Goal: Transaction & Acquisition: Purchase product/service

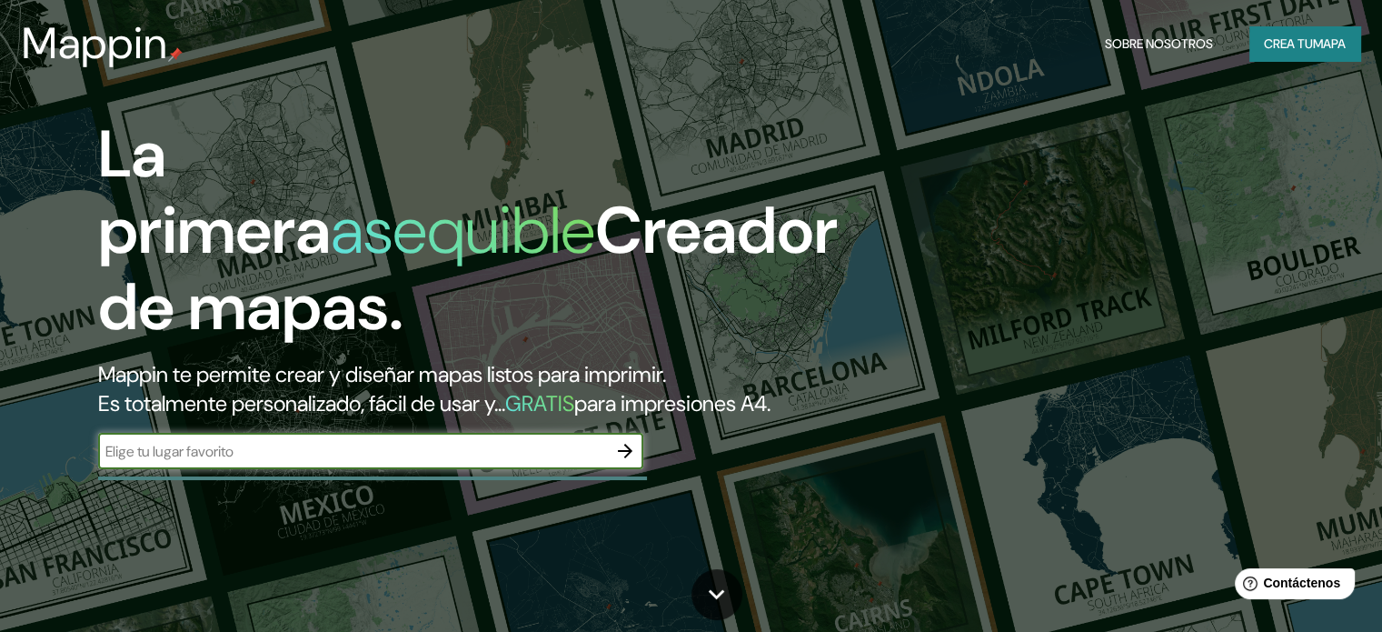
click at [530, 450] on div "La primera asequible Creador de mapas. Mappin te permite crear y diseñar mapas …" at bounding box center [444, 301] width 830 height 371
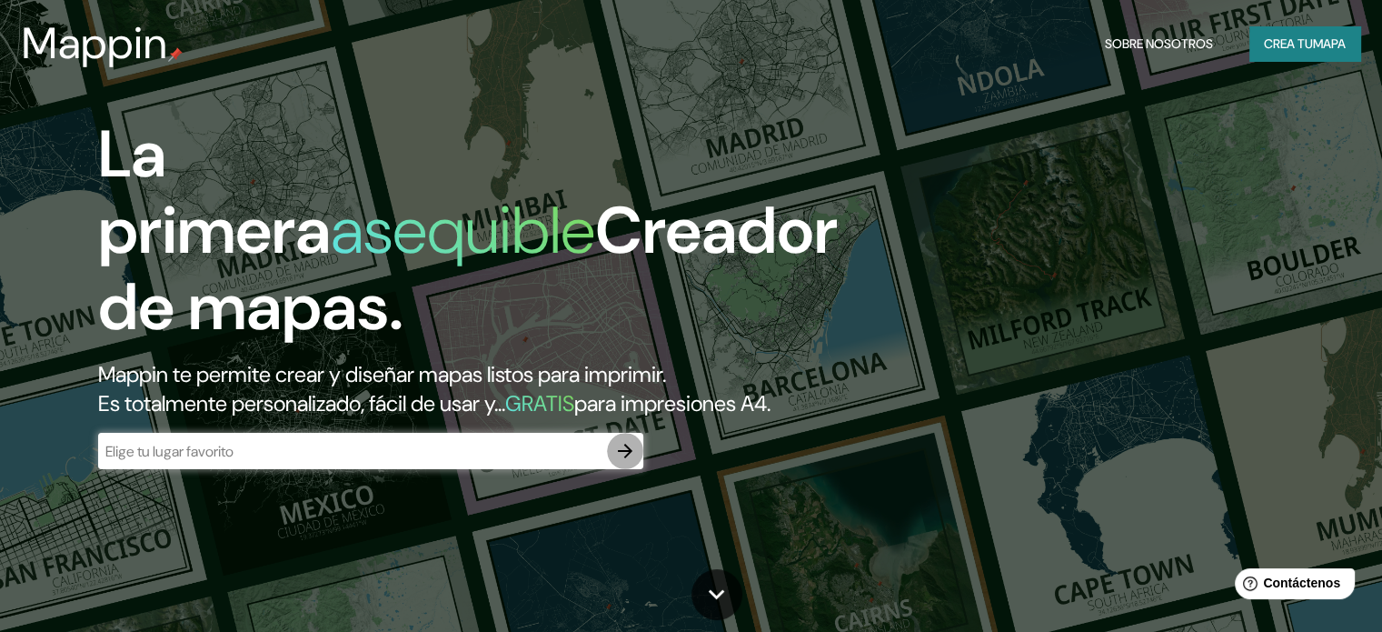
click at [614, 462] on icon "button" at bounding box center [625, 451] width 22 height 22
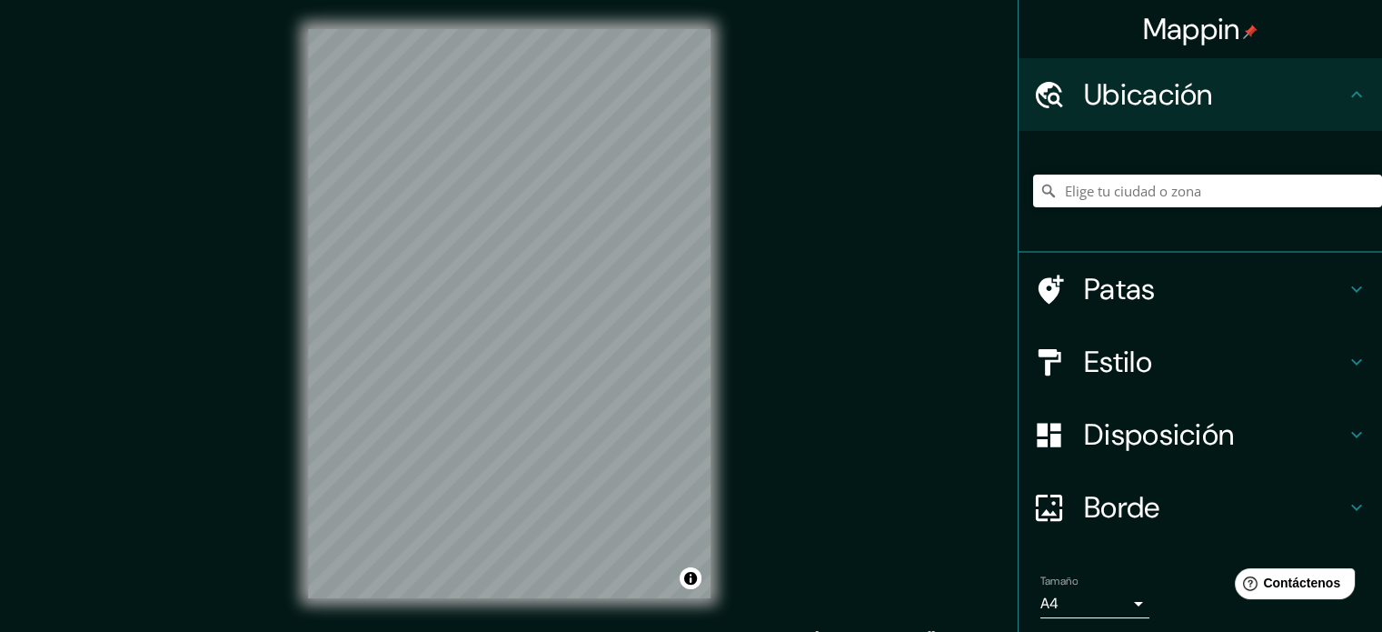
click at [1142, 292] on h4 "Patas" at bounding box center [1215, 289] width 262 height 36
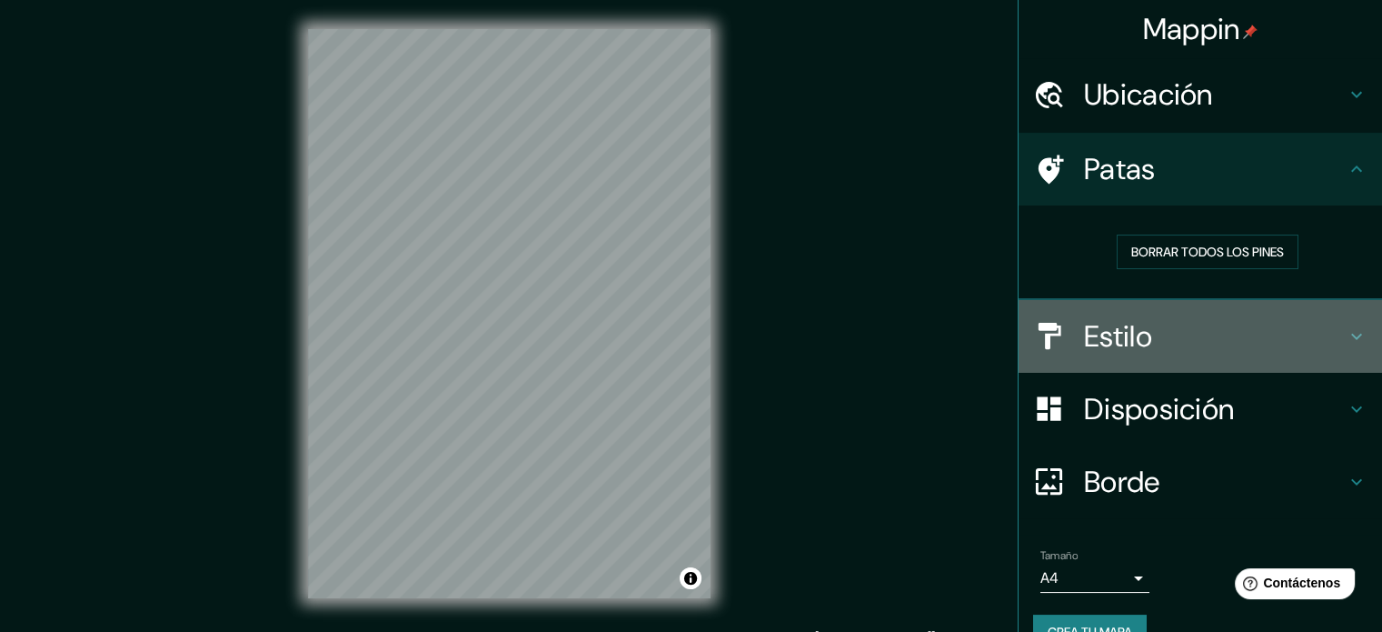
click at [1120, 333] on font "Estilo" at bounding box center [1118, 336] width 68 height 38
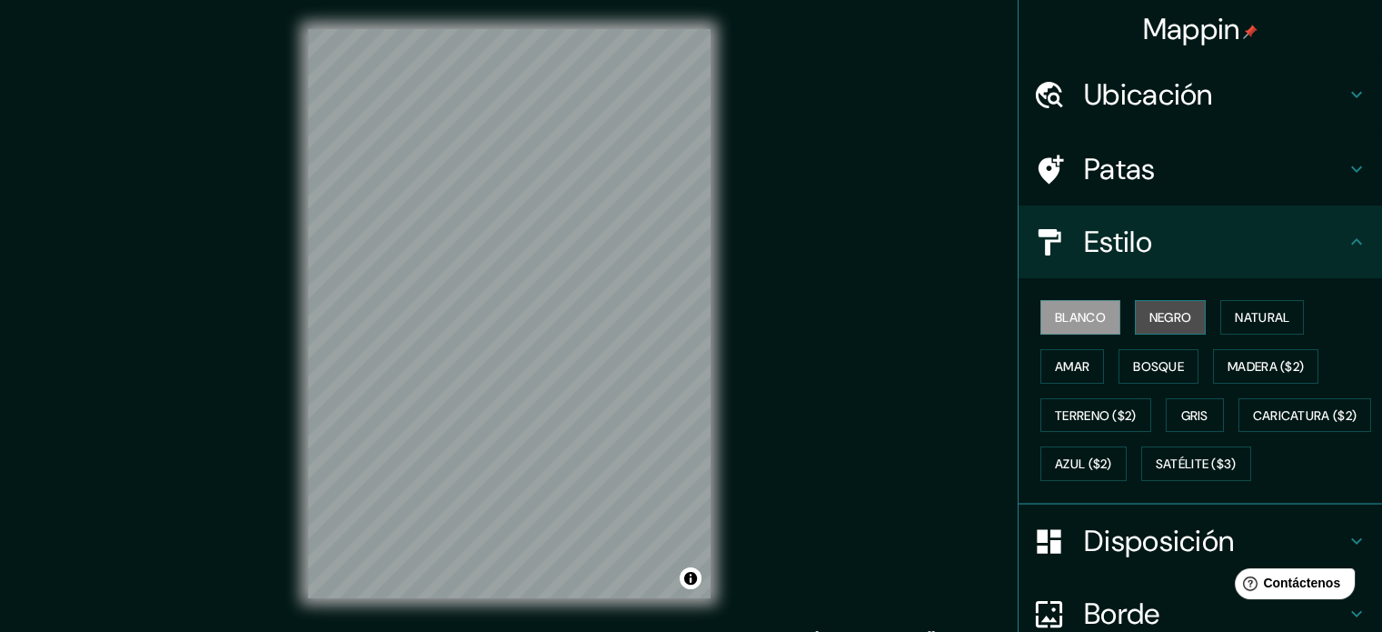
click at [1152, 322] on font "Negro" at bounding box center [1171, 317] width 43 height 16
click at [1121, 112] on font "Ubicación" at bounding box center [1148, 94] width 129 height 38
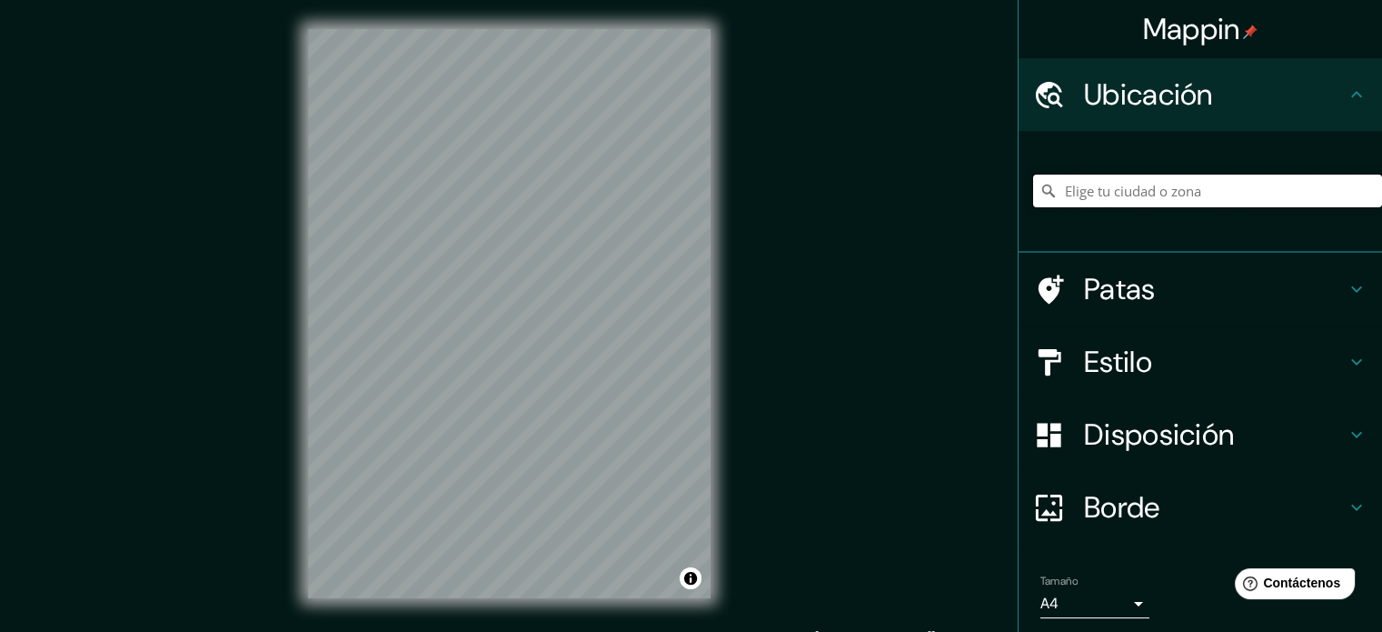
click at [1109, 196] on input "Elige tu ciudad o zona" at bounding box center [1207, 191] width 349 height 33
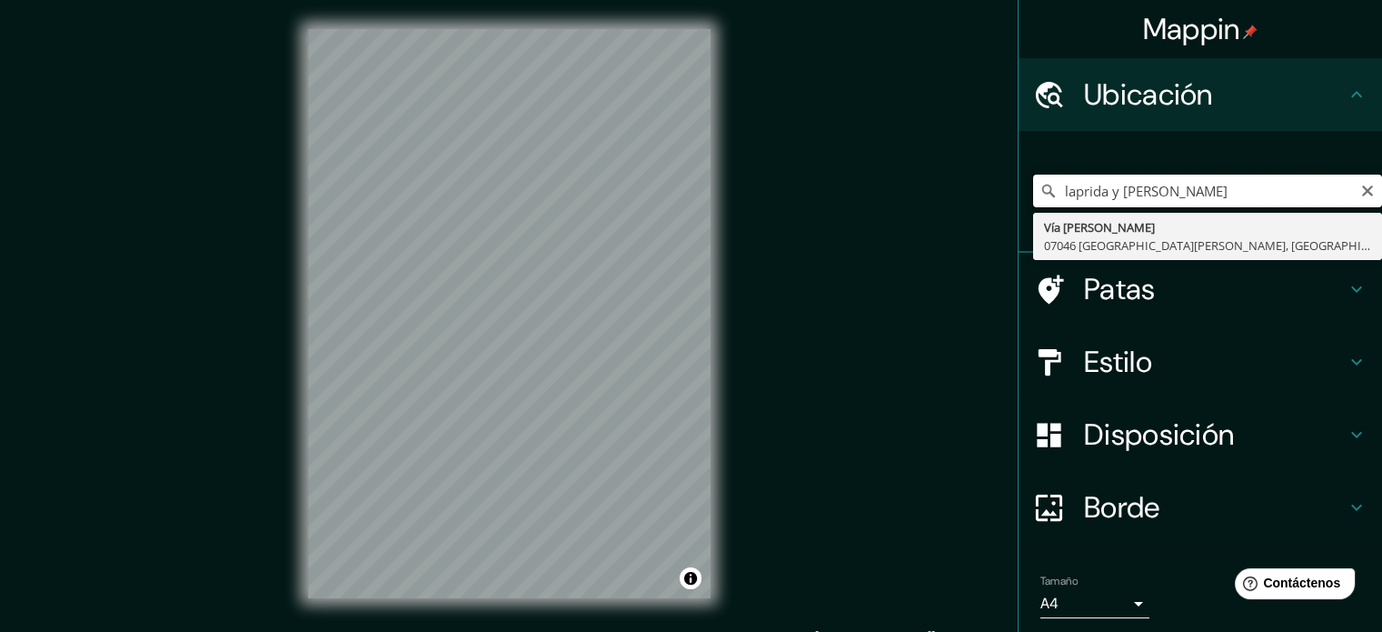
click at [664, 169] on div "Mappin Ubicación laprida y [PERSON_NAME] Vía Rosario Livantino 07046 [GEOGRAPHI…" at bounding box center [691, 328] width 1382 height 656
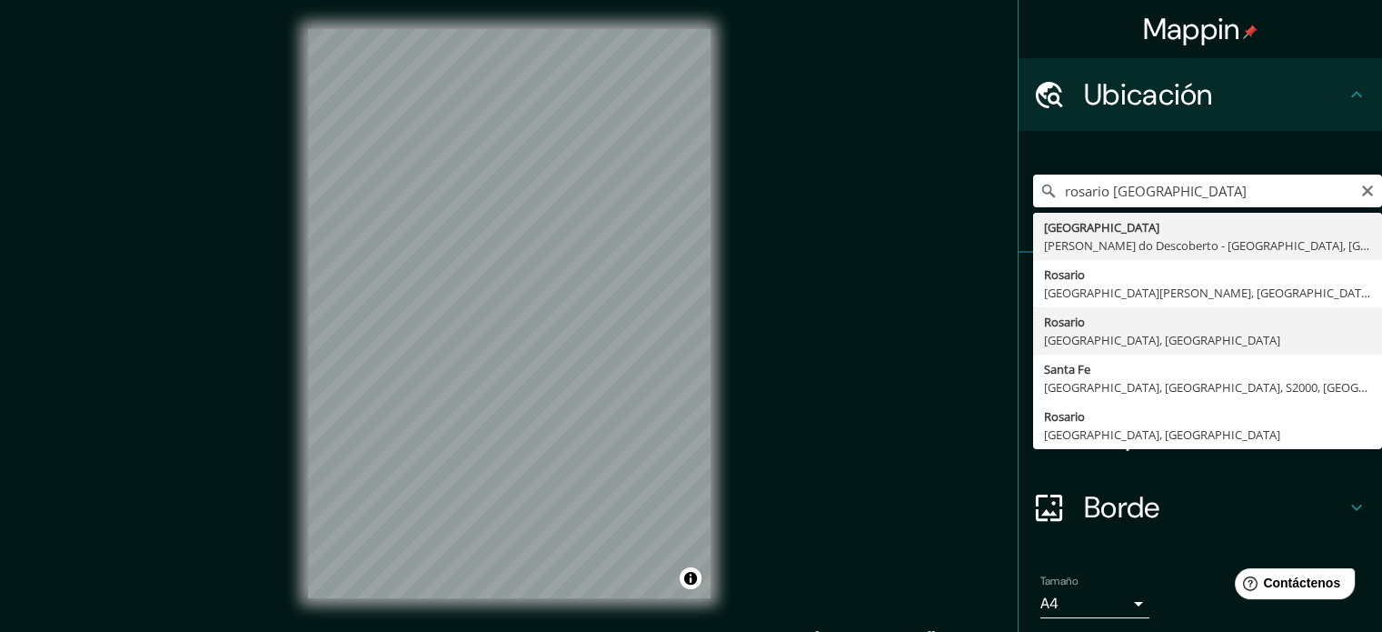
type input "[GEOGRAPHIC_DATA], [GEOGRAPHIC_DATA], [GEOGRAPHIC_DATA]"
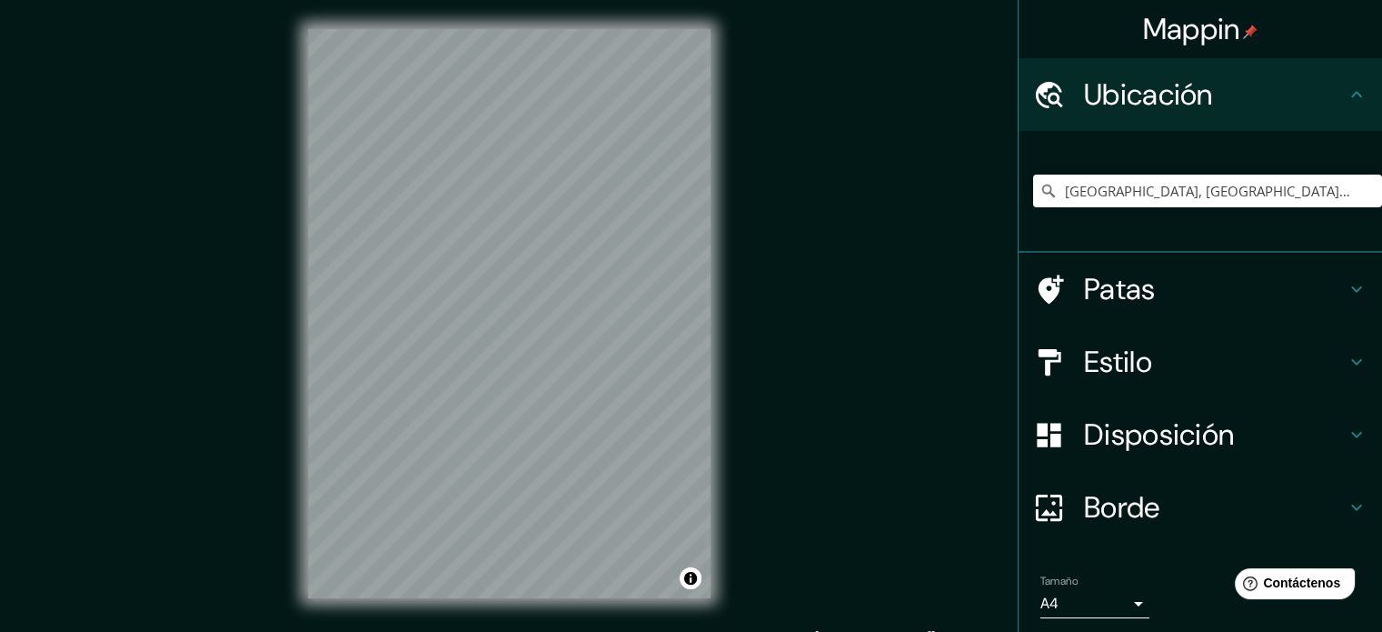
click at [718, 392] on div "© Mapbox © OpenStreetMap Improve this map" at bounding box center [509, 313] width 461 height 627
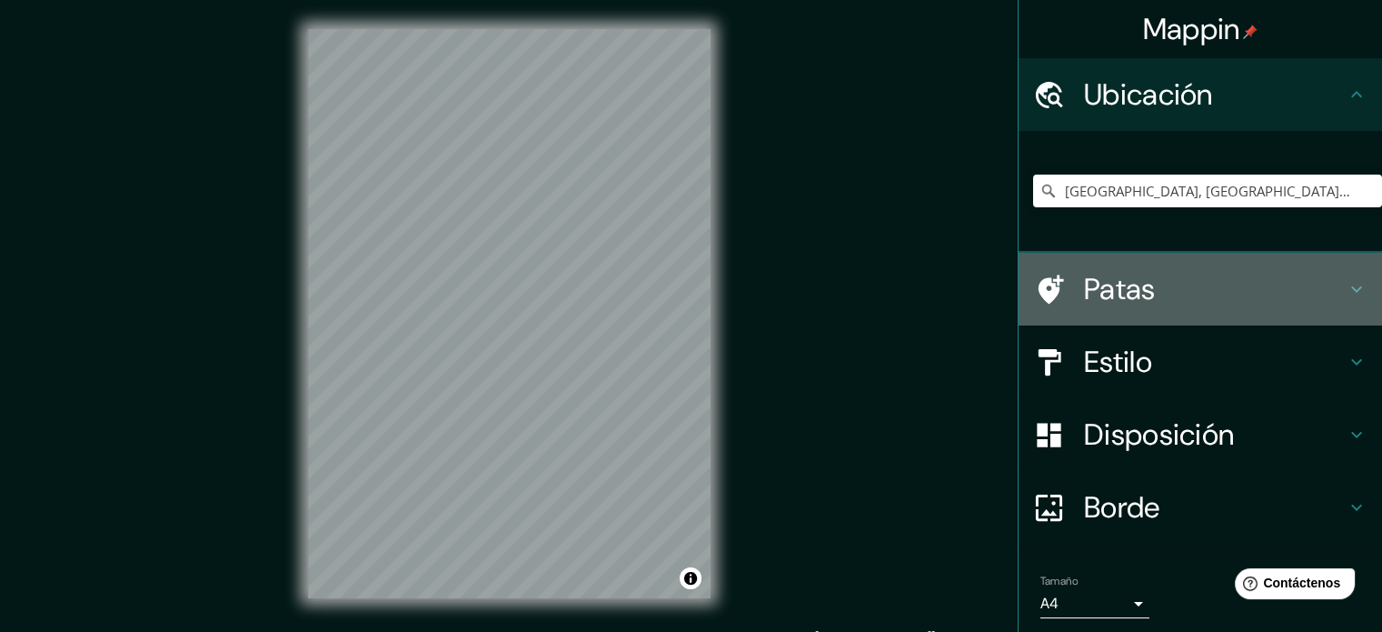
click at [1117, 285] on font "Patas" at bounding box center [1120, 289] width 72 height 38
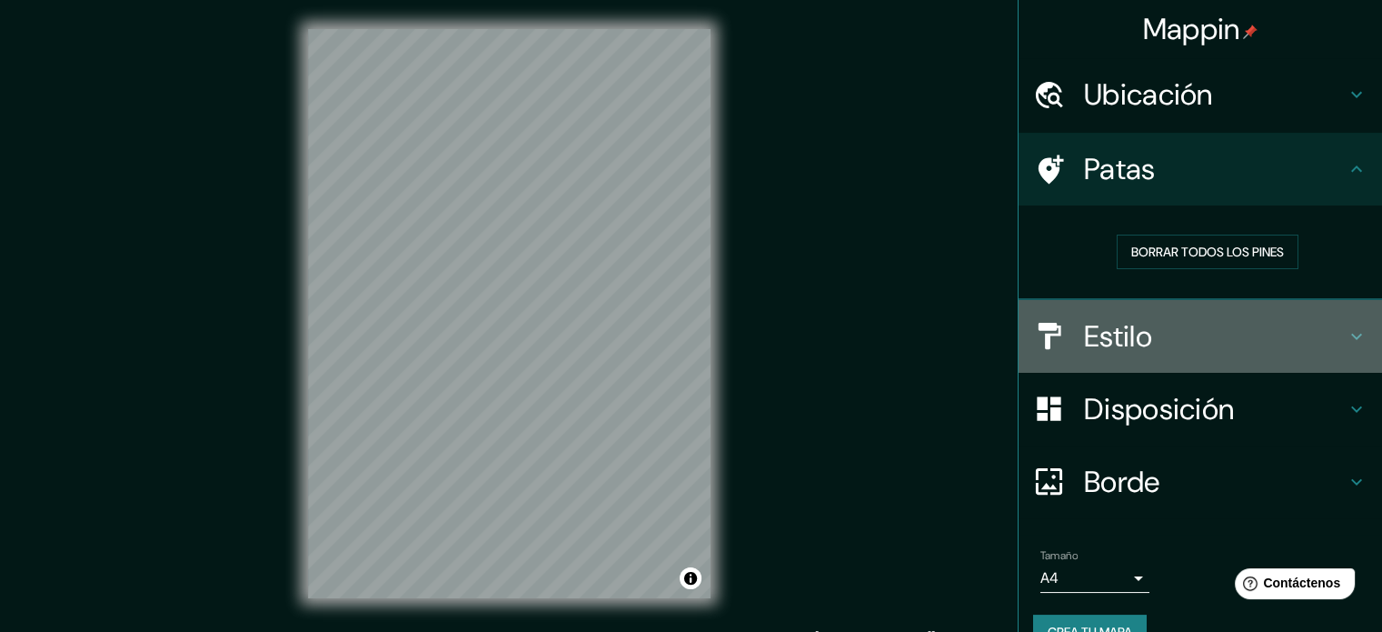
click at [1116, 328] on font "Estilo" at bounding box center [1118, 336] width 68 height 38
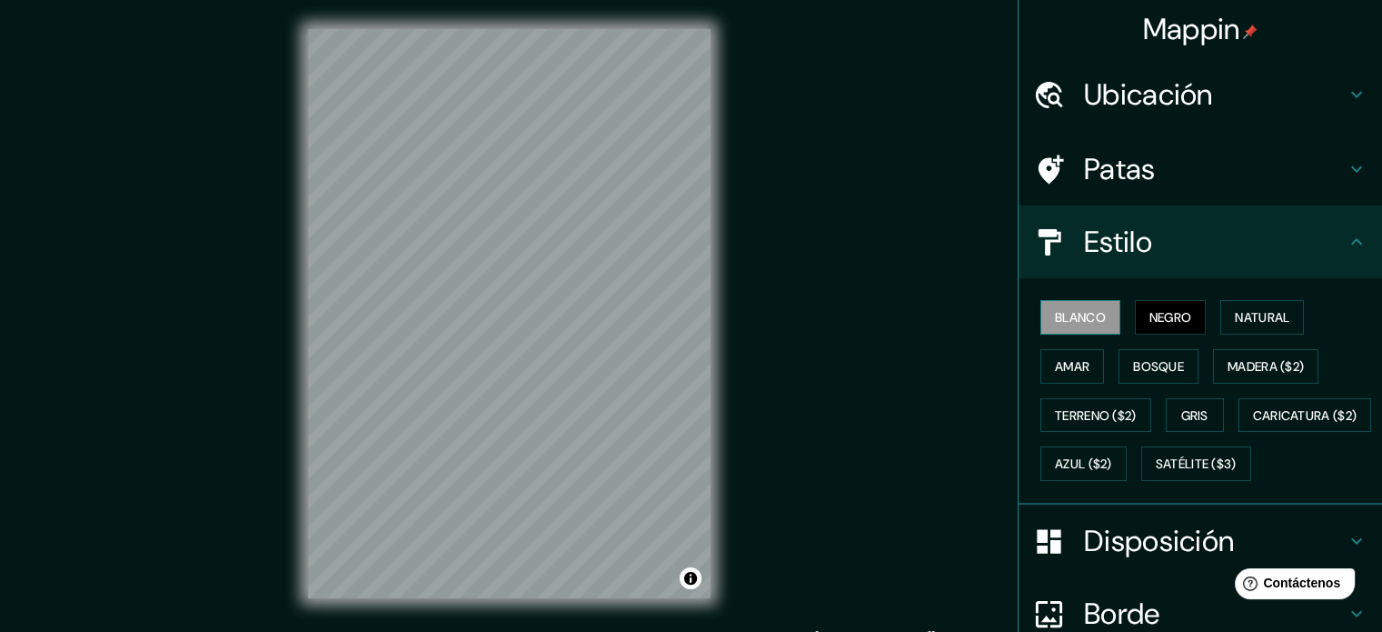
click at [1072, 326] on font "Blanco" at bounding box center [1080, 317] width 51 height 24
click at [1150, 323] on font "Negro" at bounding box center [1171, 317] width 43 height 16
click at [1246, 330] on button "Natural" at bounding box center [1263, 317] width 84 height 35
click at [1196, 324] on button "Negro" at bounding box center [1171, 317] width 72 height 35
click at [1124, 414] on font "Terreno ($2)" at bounding box center [1096, 415] width 82 height 16
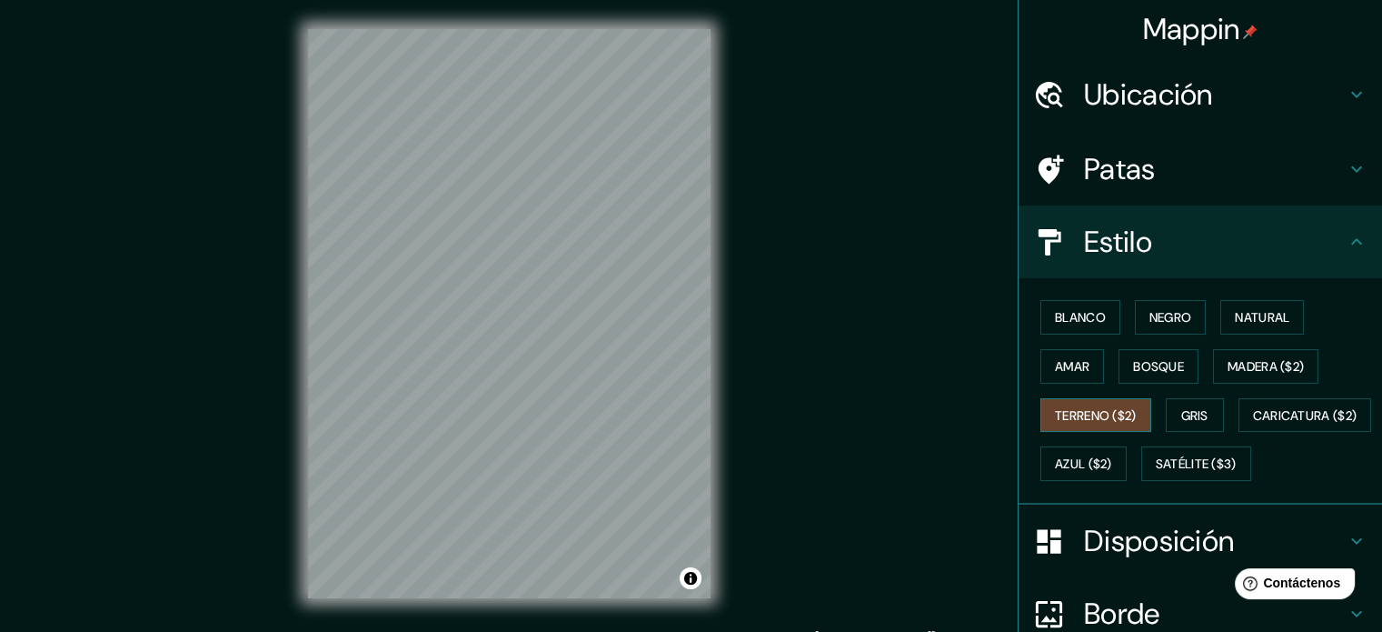
click at [1124, 414] on font "Terreno ($2)" at bounding box center [1096, 415] width 82 height 16
click at [1166, 414] on button "Gris" at bounding box center [1195, 415] width 58 height 35
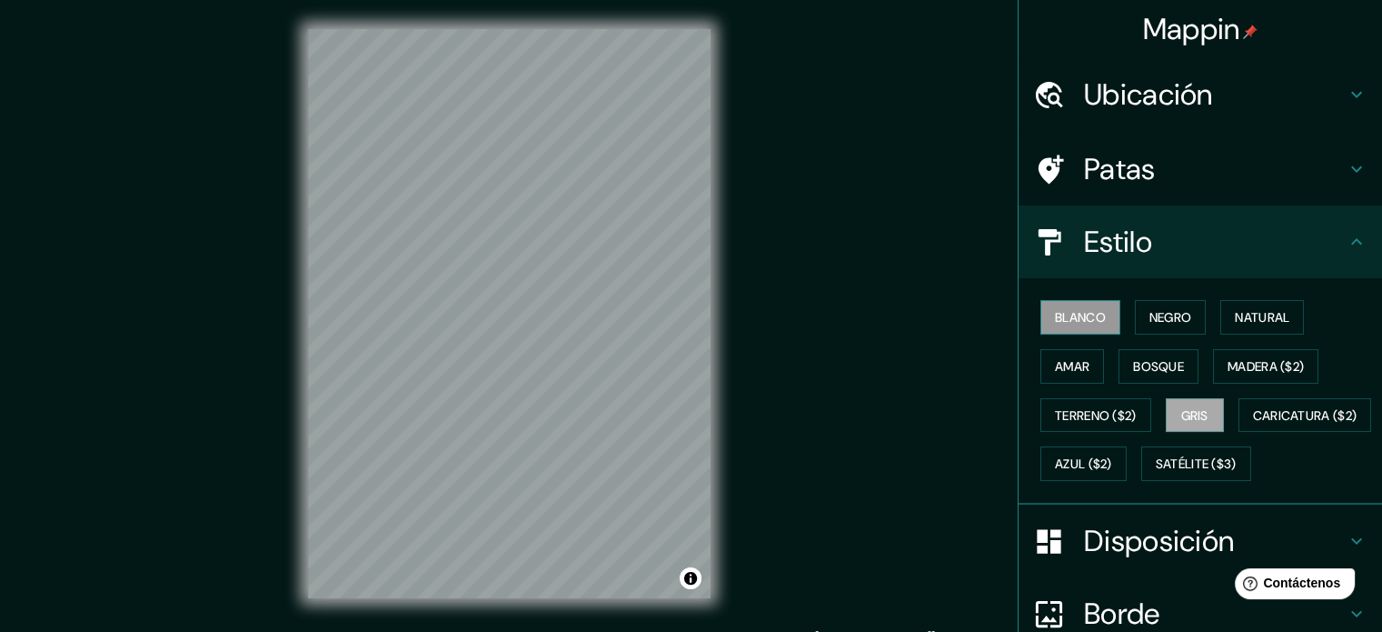
click at [1073, 315] on font "Blanco" at bounding box center [1080, 317] width 51 height 16
click at [1156, 473] on font "Satélite ($3)" at bounding box center [1196, 464] width 81 height 16
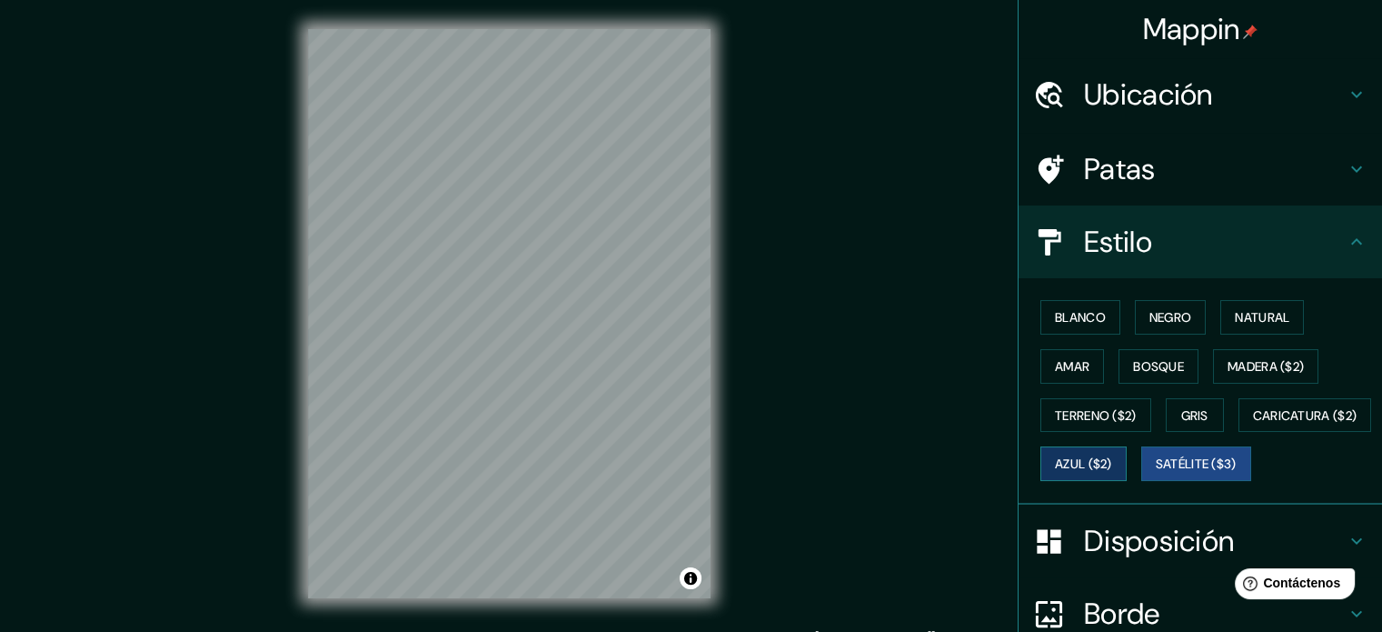
click at [1112, 466] on font "Azul ($2)" at bounding box center [1083, 464] width 57 height 16
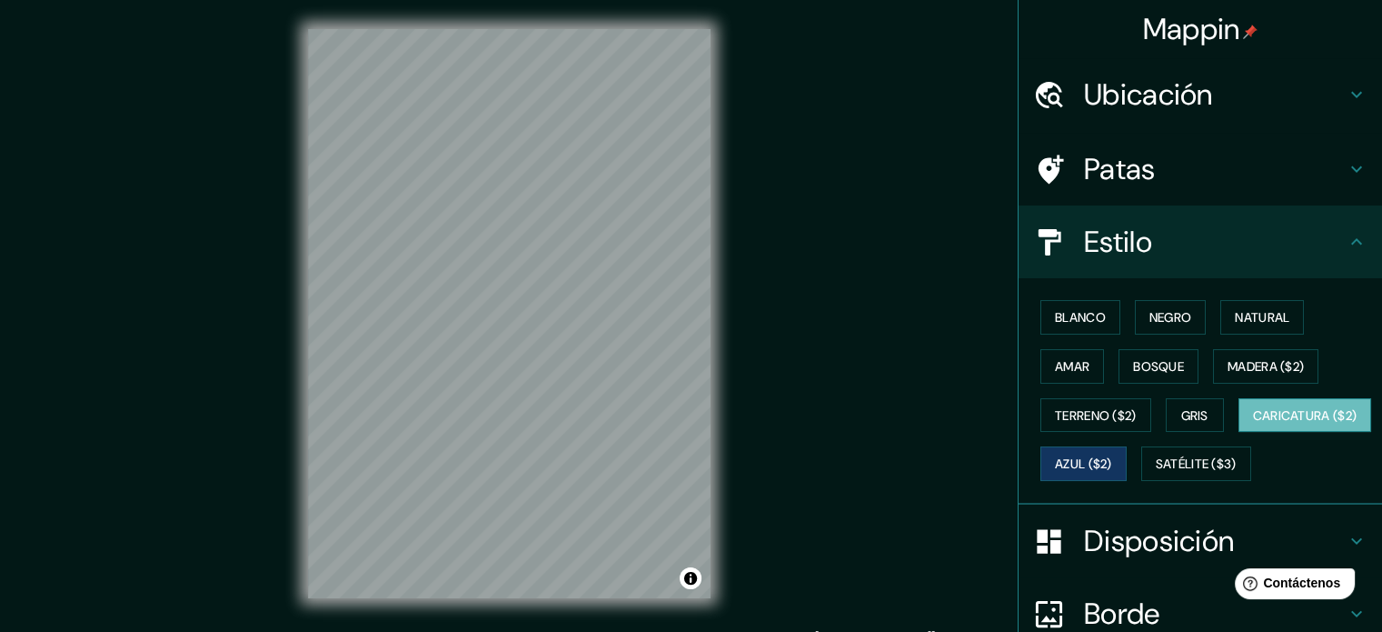
click at [1253, 424] on font "Caricatura ($2)" at bounding box center [1305, 415] width 105 height 16
click at [1058, 305] on font "Blanco" at bounding box center [1080, 317] width 51 height 24
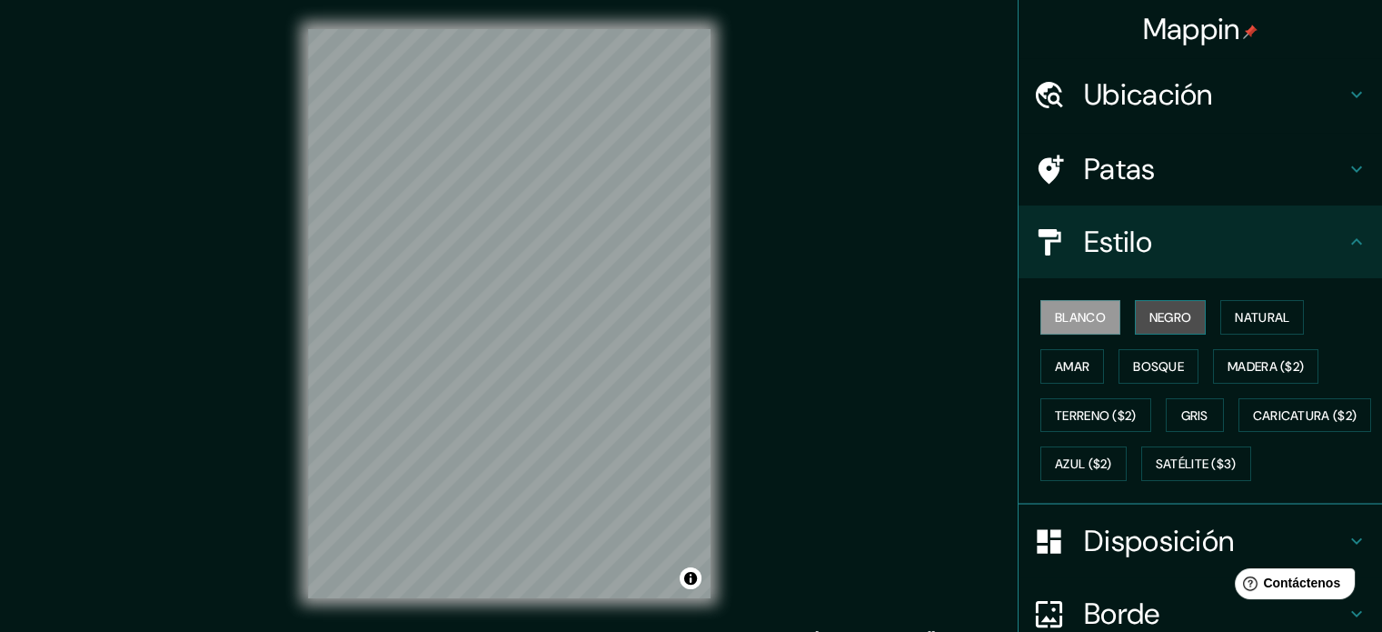
click at [1150, 307] on font "Negro" at bounding box center [1171, 317] width 43 height 24
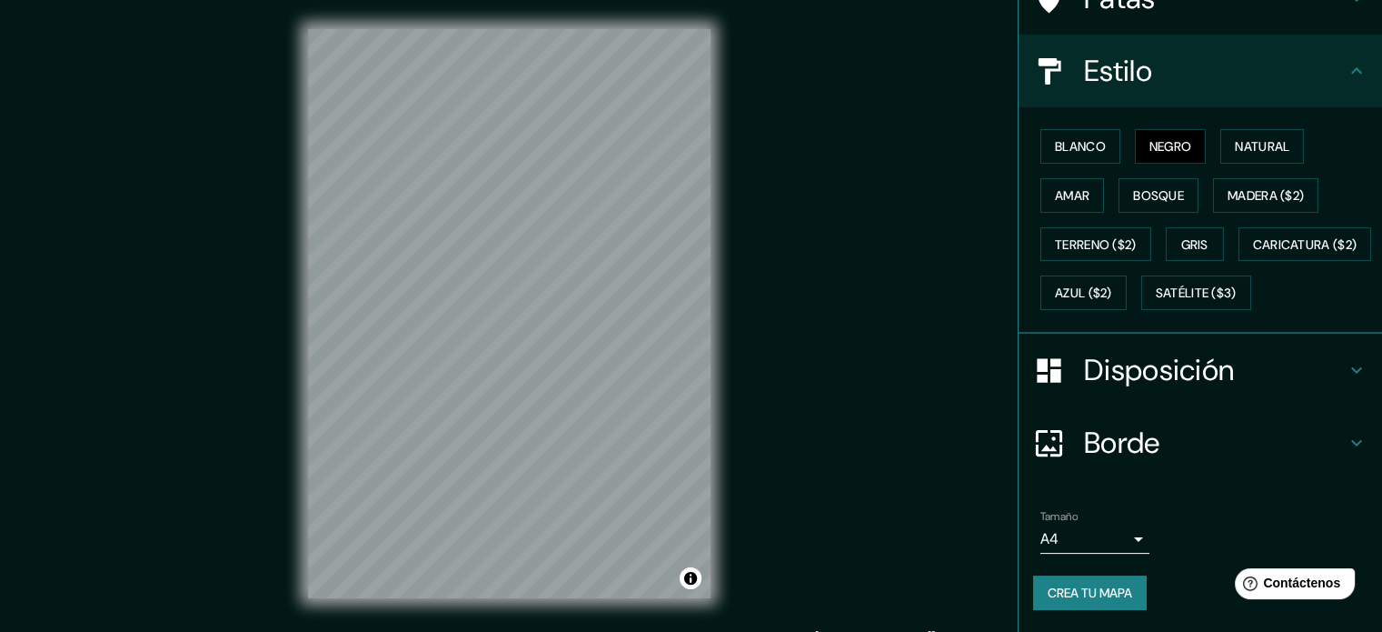
scroll to position [182, 0]
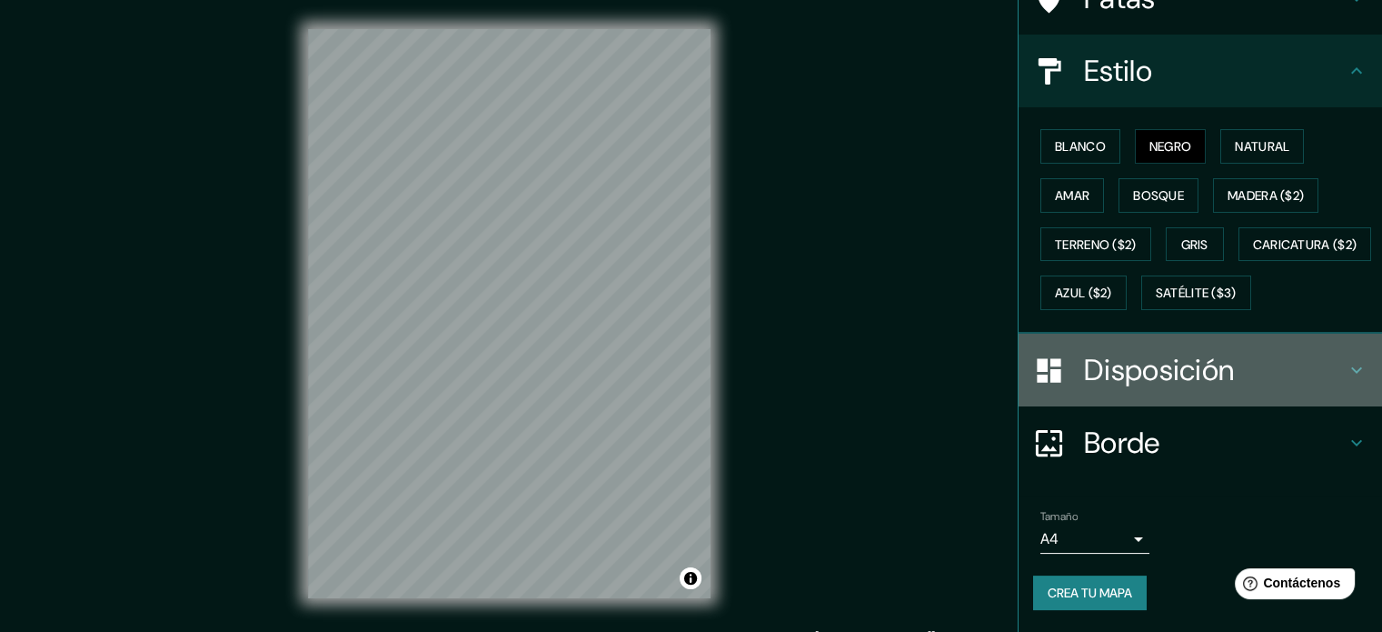
click at [1209, 389] on font "Disposición" at bounding box center [1159, 370] width 150 height 38
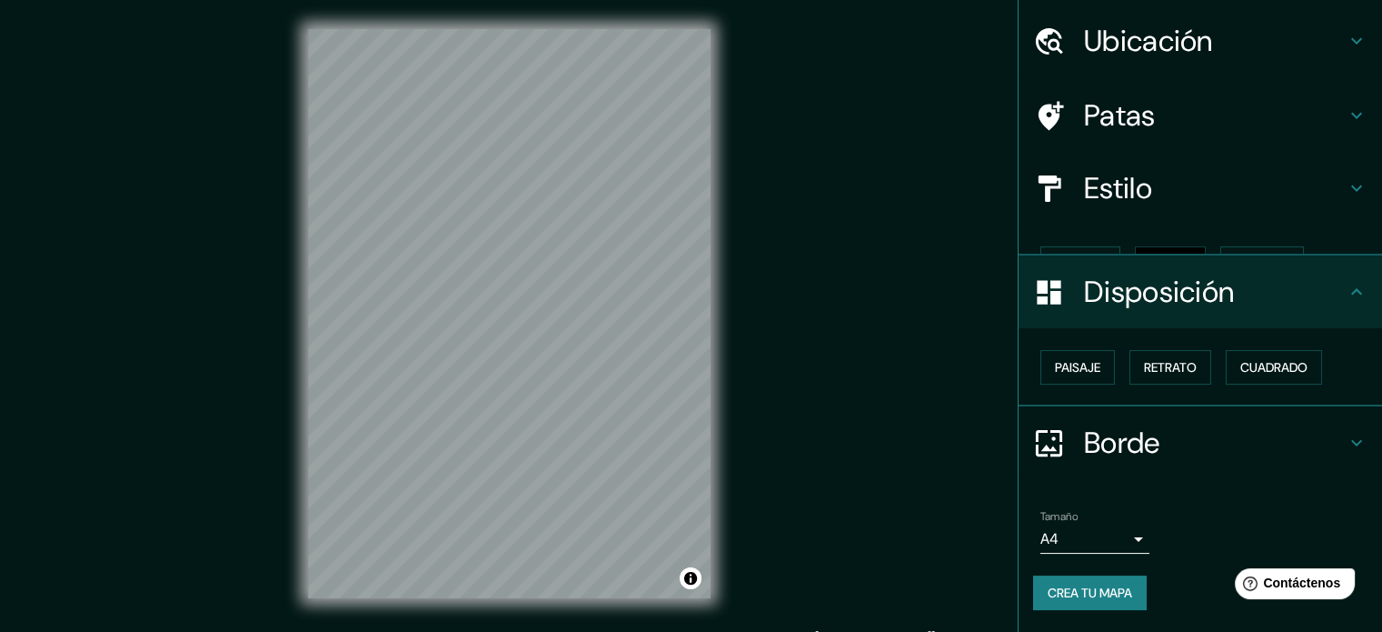
scroll to position [22, 0]
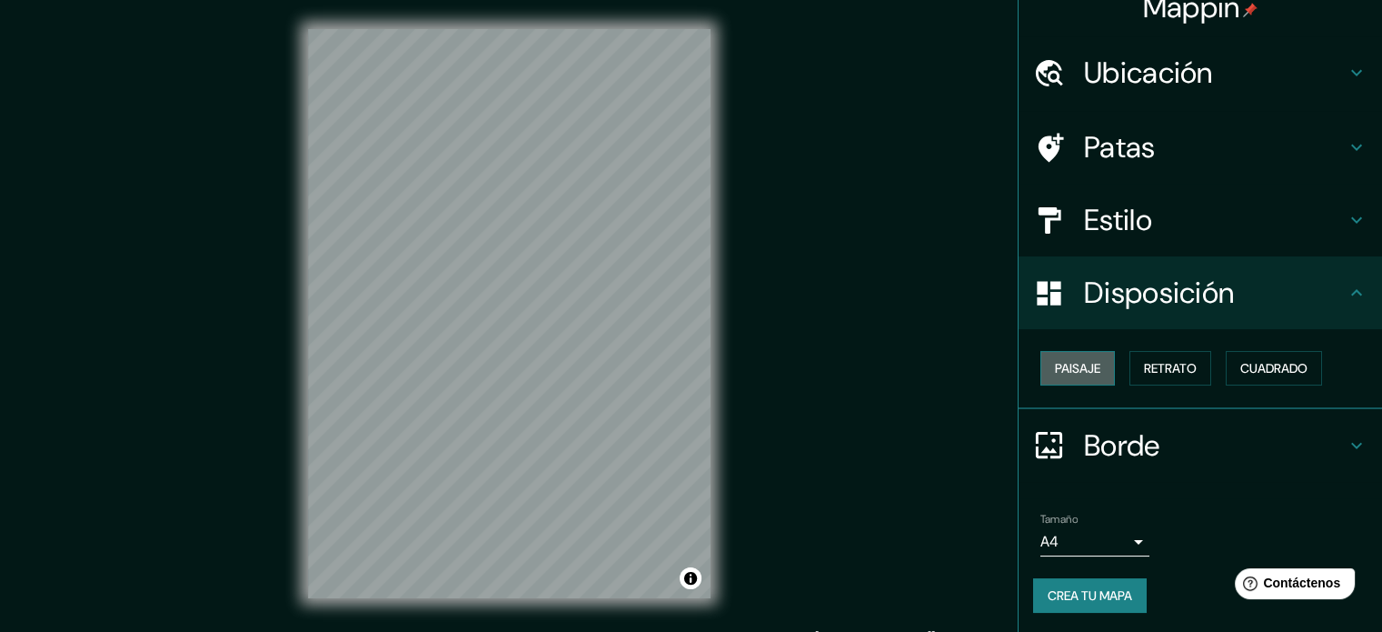
click at [1094, 375] on button "Paisaje" at bounding box center [1078, 368] width 75 height 35
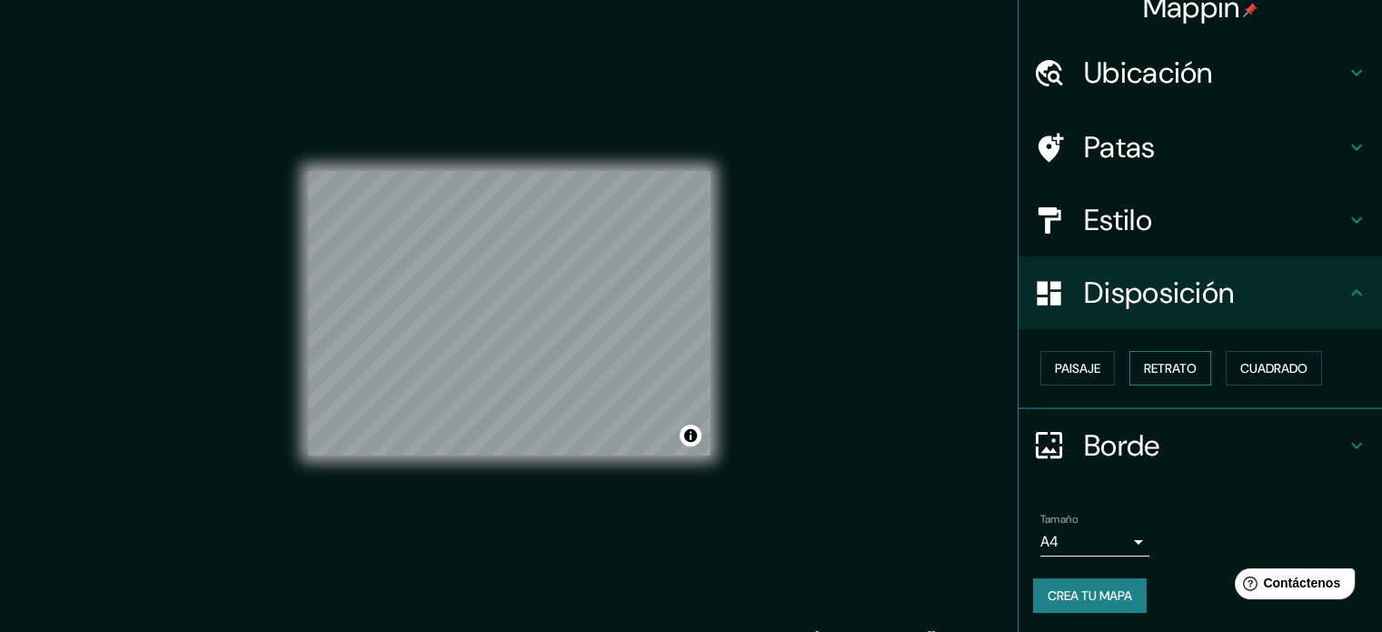
click at [1144, 372] on font "Retrato" at bounding box center [1170, 368] width 53 height 16
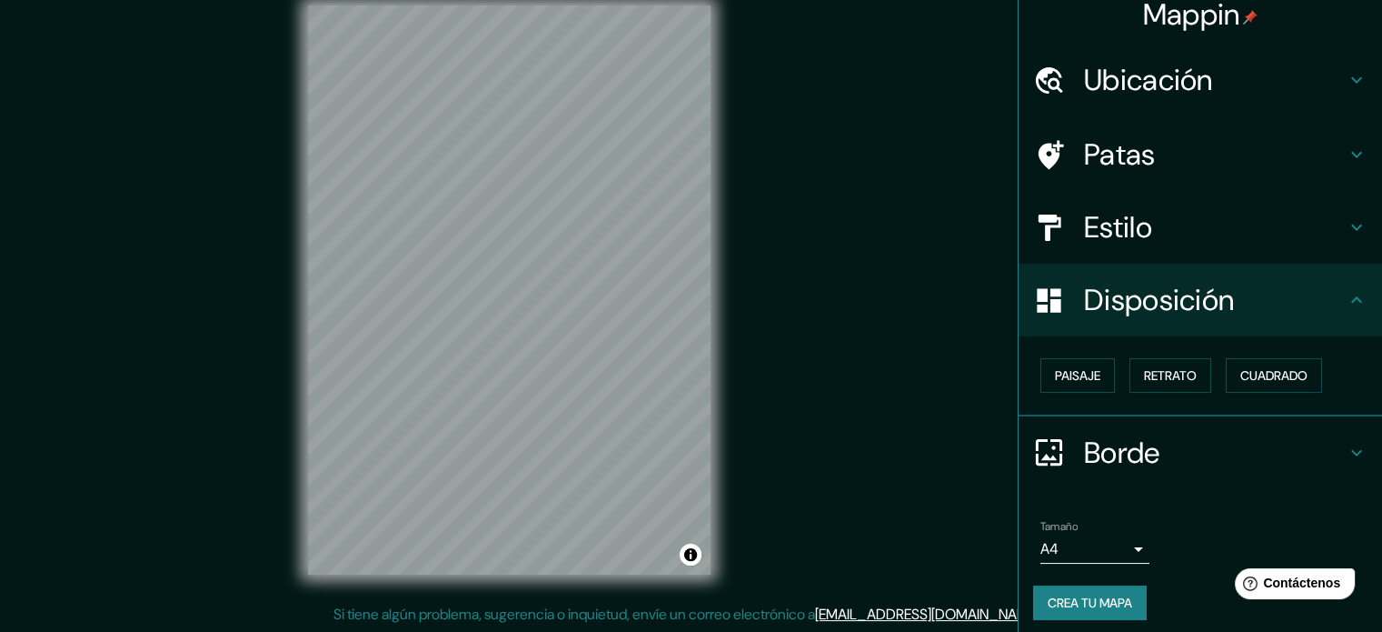
scroll to position [0, 0]
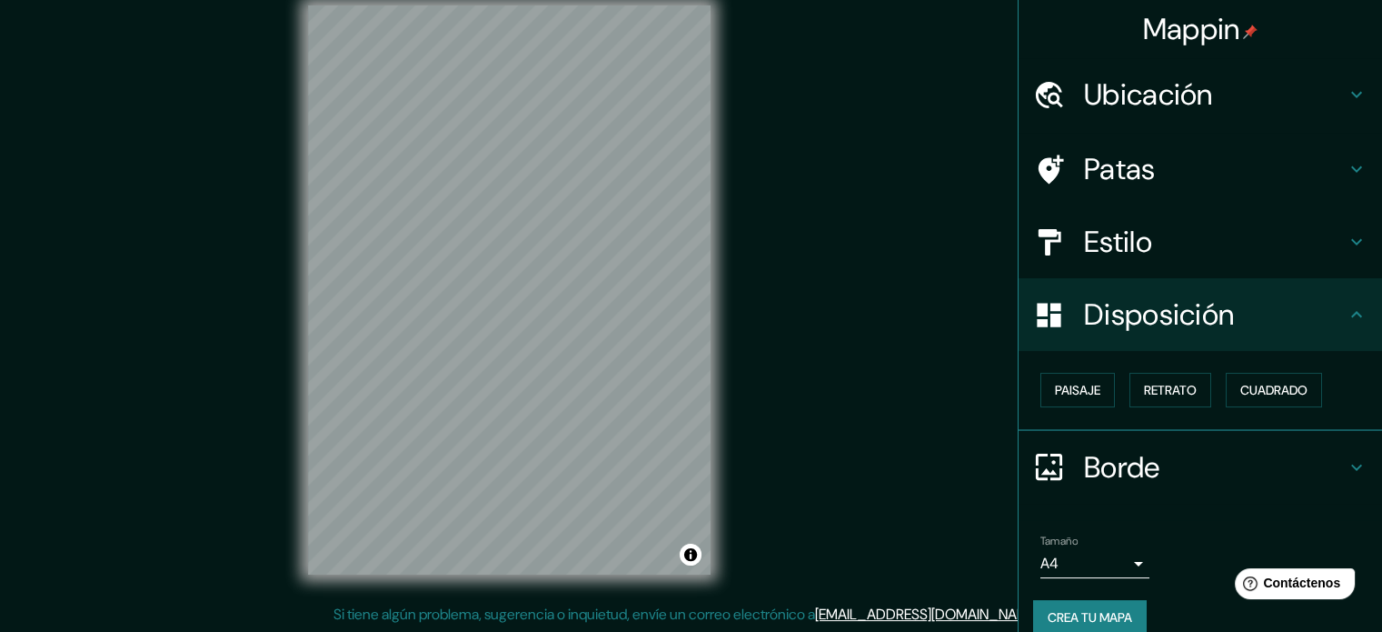
click at [1138, 95] on font "Ubicación" at bounding box center [1148, 94] width 129 height 38
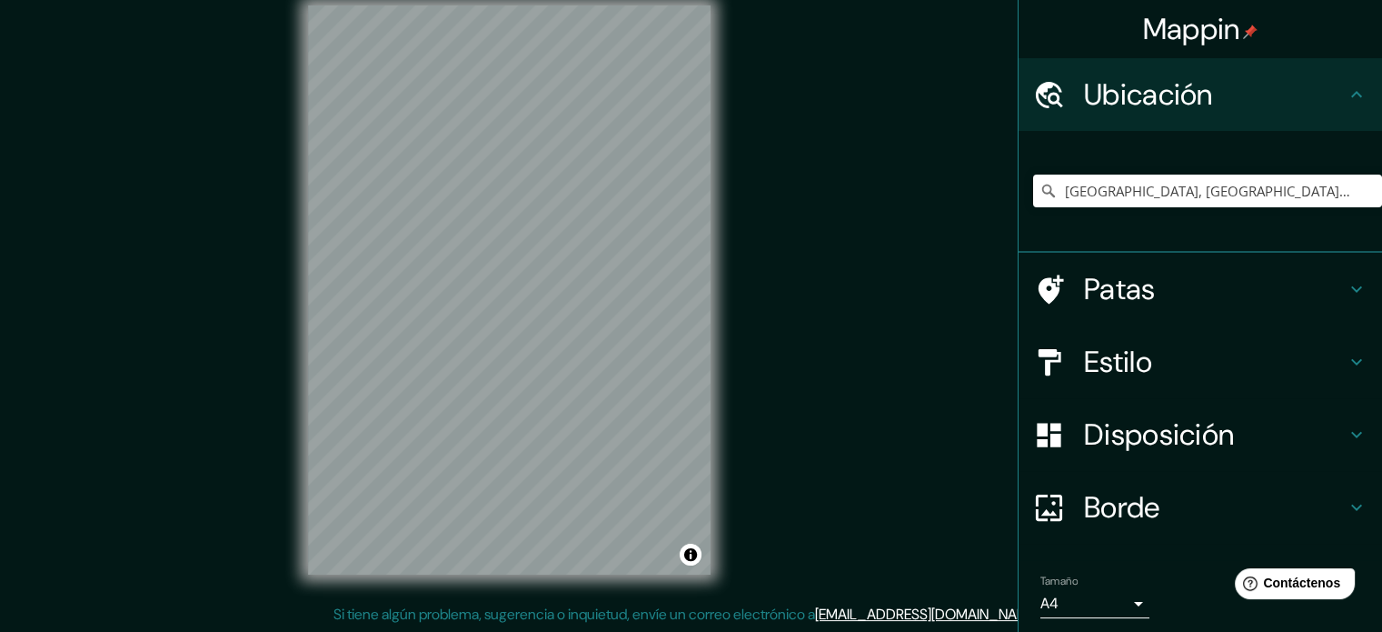
click at [1105, 276] on font "Patas" at bounding box center [1120, 289] width 72 height 38
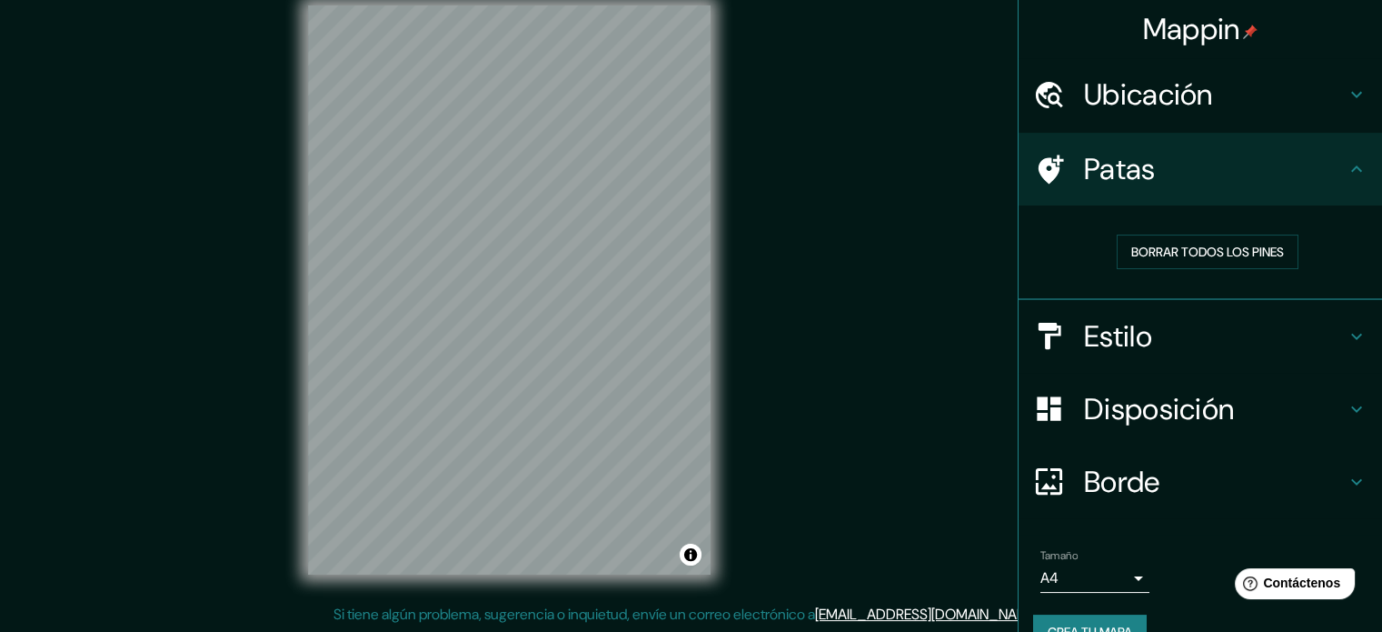
click at [1104, 348] on font "Estilo" at bounding box center [1118, 336] width 68 height 38
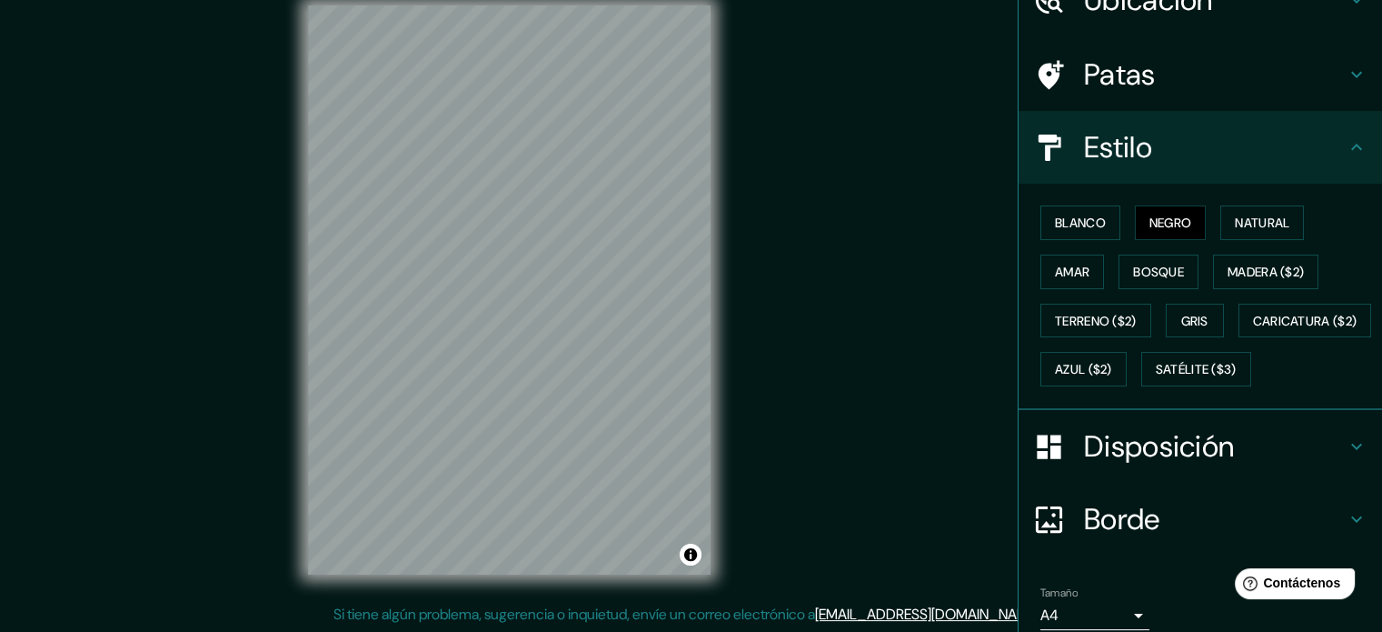
scroll to position [91, 0]
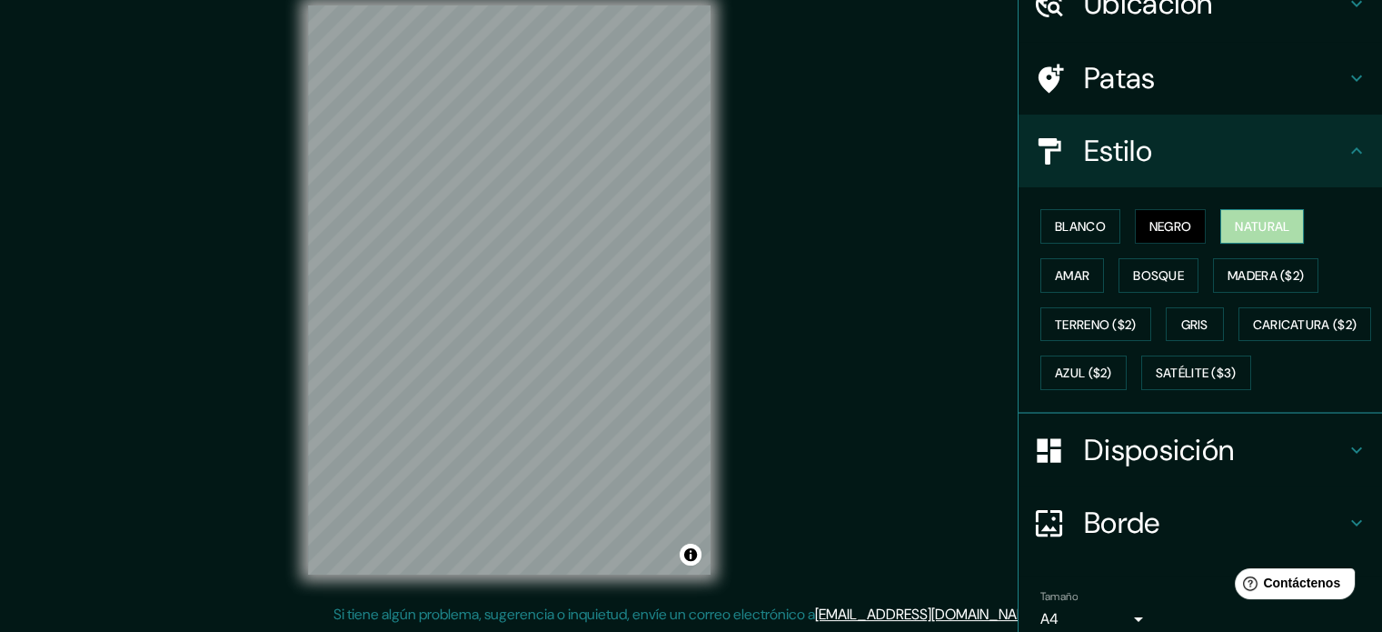
click at [1261, 234] on font "Natural" at bounding box center [1262, 226] width 55 height 24
click at [1191, 232] on button "Negro" at bounding box center [1171, 226] width 72 height 35
click at [1111, 224] on div "Blanco Negro Natural [PERSON_NAME] ($2) Terreno ($2) Gris Caricatura ($2) Azul …" at bounding box center [1207, 299] width 349 height 195
click at [1076, 214] on font "Blanco" at bounding box center [1080, 226] width 51 height 24
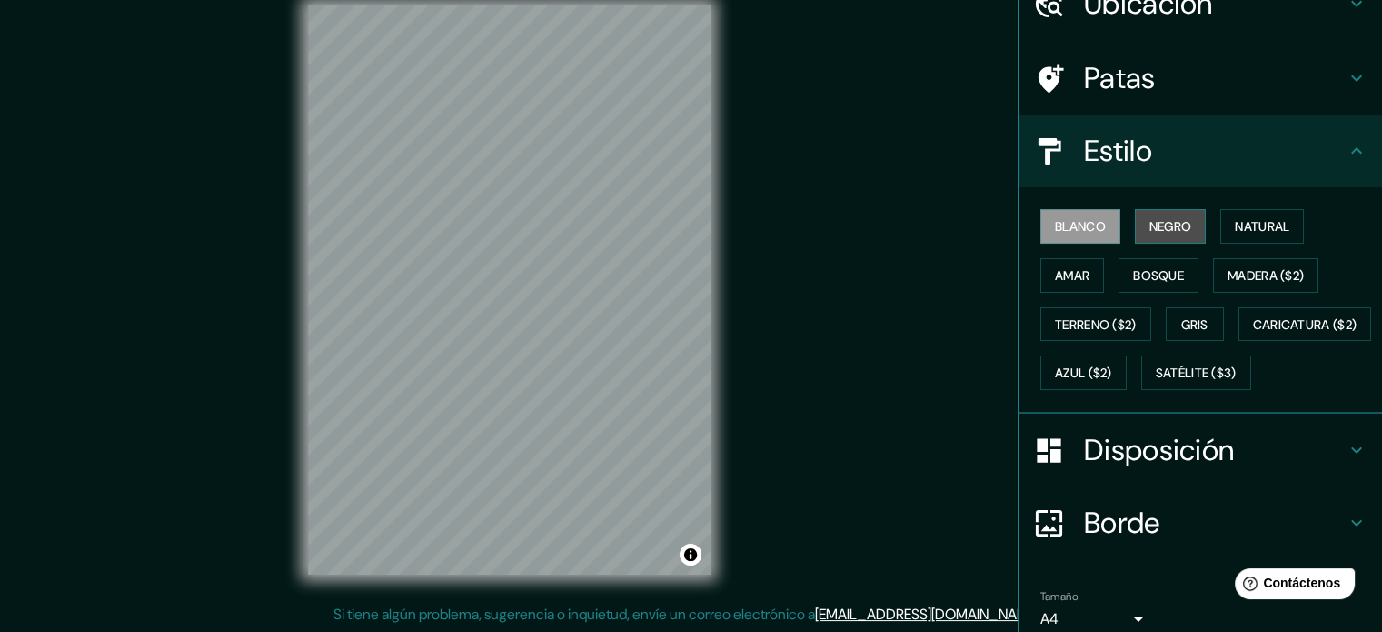
click at [1160, 214] on font "Negro" at bounding box center [1171, 226] width 43 height 24
click at [1090, 218] on font "Blanco" at bounding box center [1080, 226] width 51 height 16
click at [1057, 277] on font "Amar" at bounding box center [1072, 275] width 35 height 16
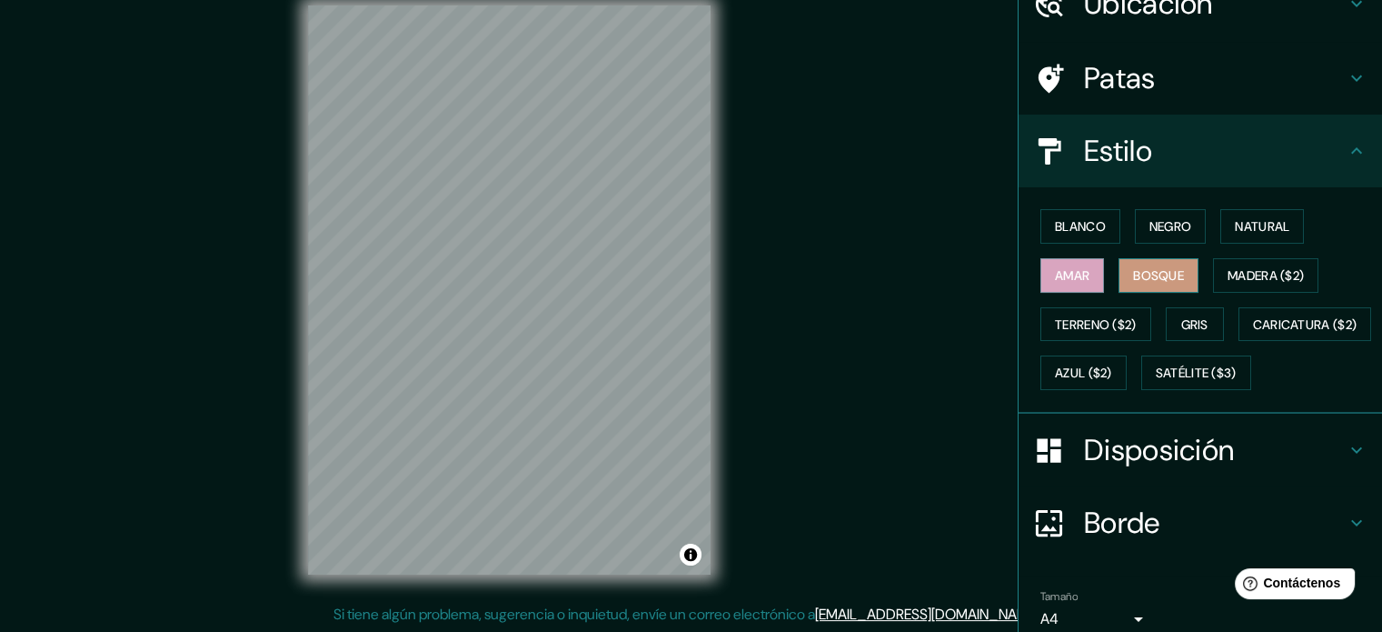
click at [1133, 264] on font "Bosque" at bounding box center [1158, 276] width 51 height 24
click at [1228, 272] on font "Madera ($2)" at bounding box center [1266, 275] width 76 height 16
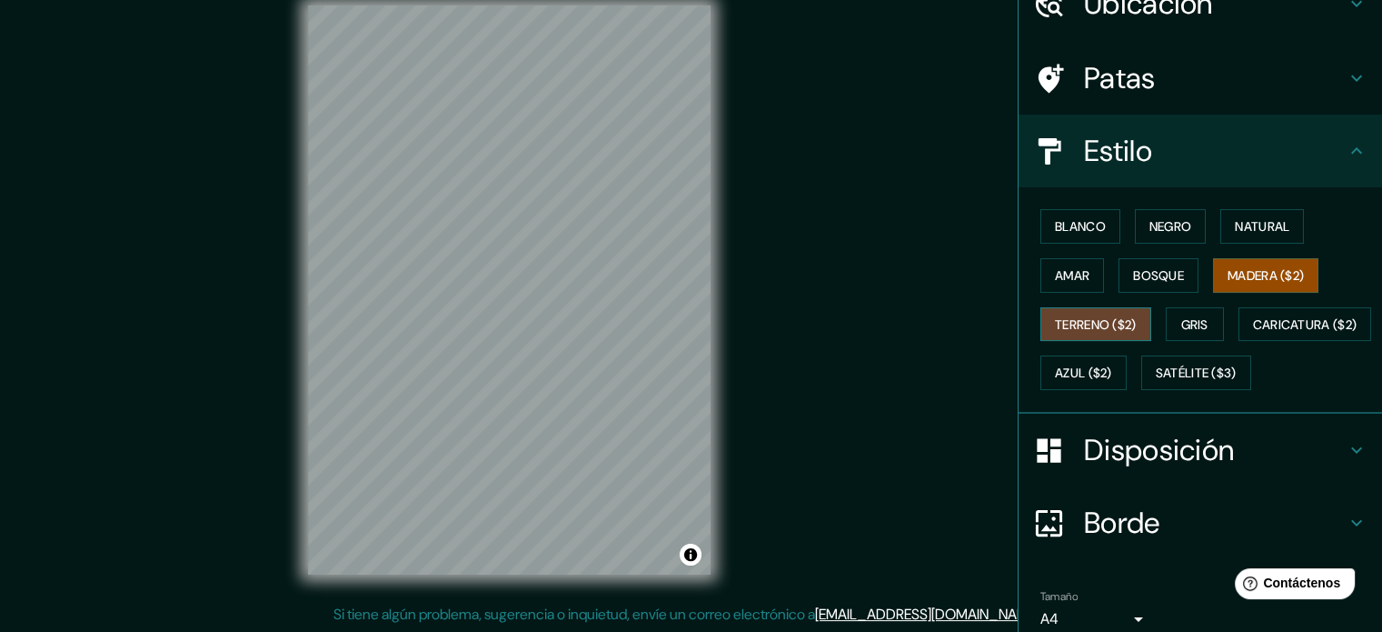
click at [1123, 317] on font "Terreno ($2)" at bounding box center [1096, 324] width 82 height 16
click at [1166, 322] on button "Gris" at bounding box center [1195, 324] width 58 height 35
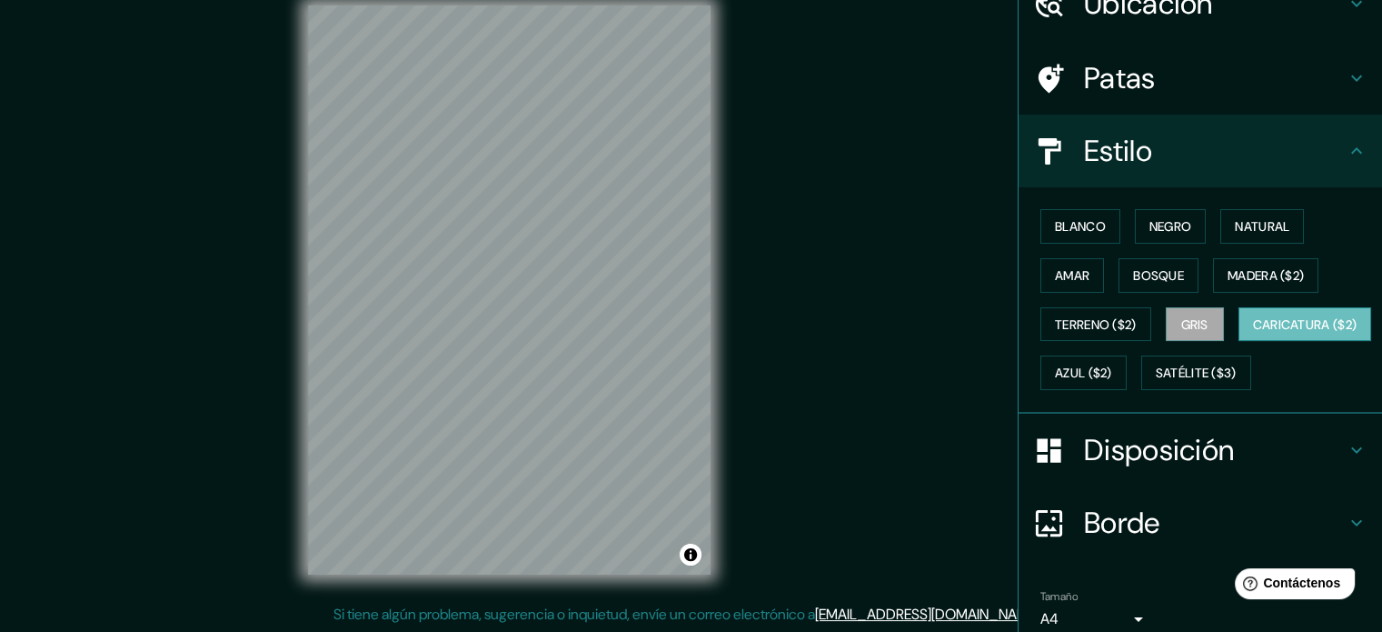
click at [1253, 333] on font "Caricatura ($2)" at bounding box center [1305, 324] width 105 height 16
click at [1112, 377] on font "Azul ($2)" at bounding box center [1083, 373] width 57 height 16
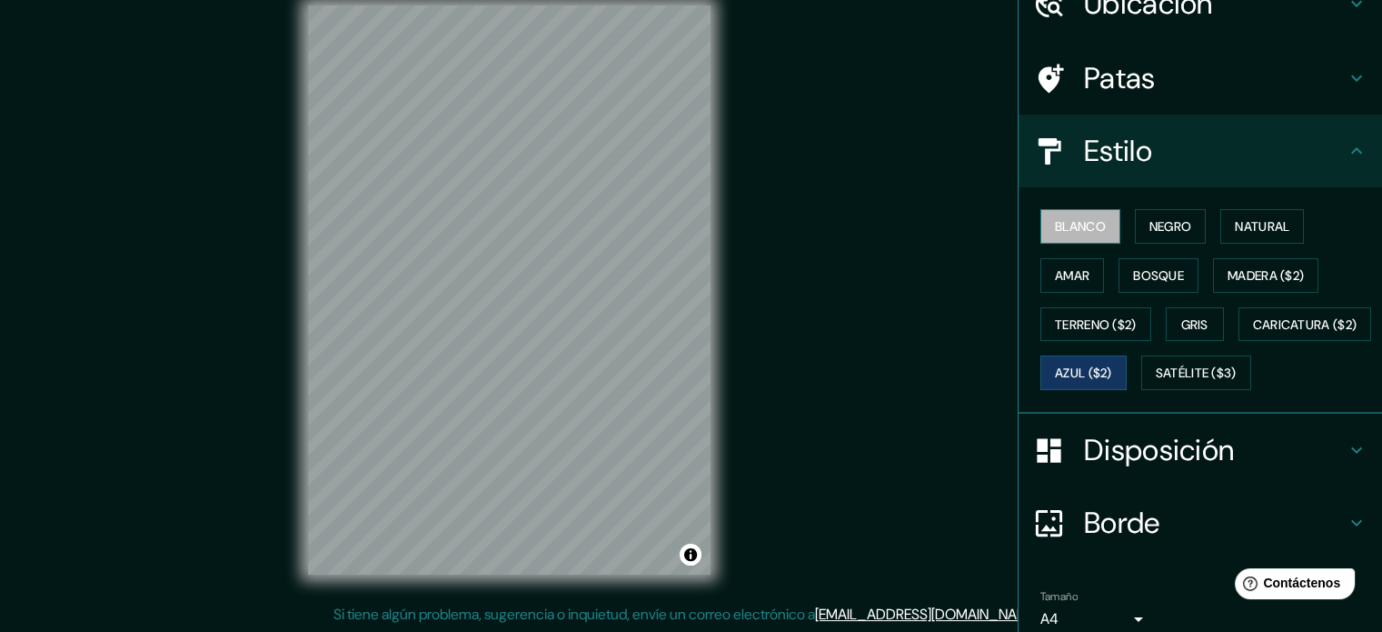
click at [1041, 226] on button "Blanco" at bounding box center [1081, 226] width 80 height 35
click at [558, 5] on div at bounding box center [509, 5] width 403 height 0
click at [1150, 225] on font "Negro" at bounding box center [1171, 226] width 43 height 16
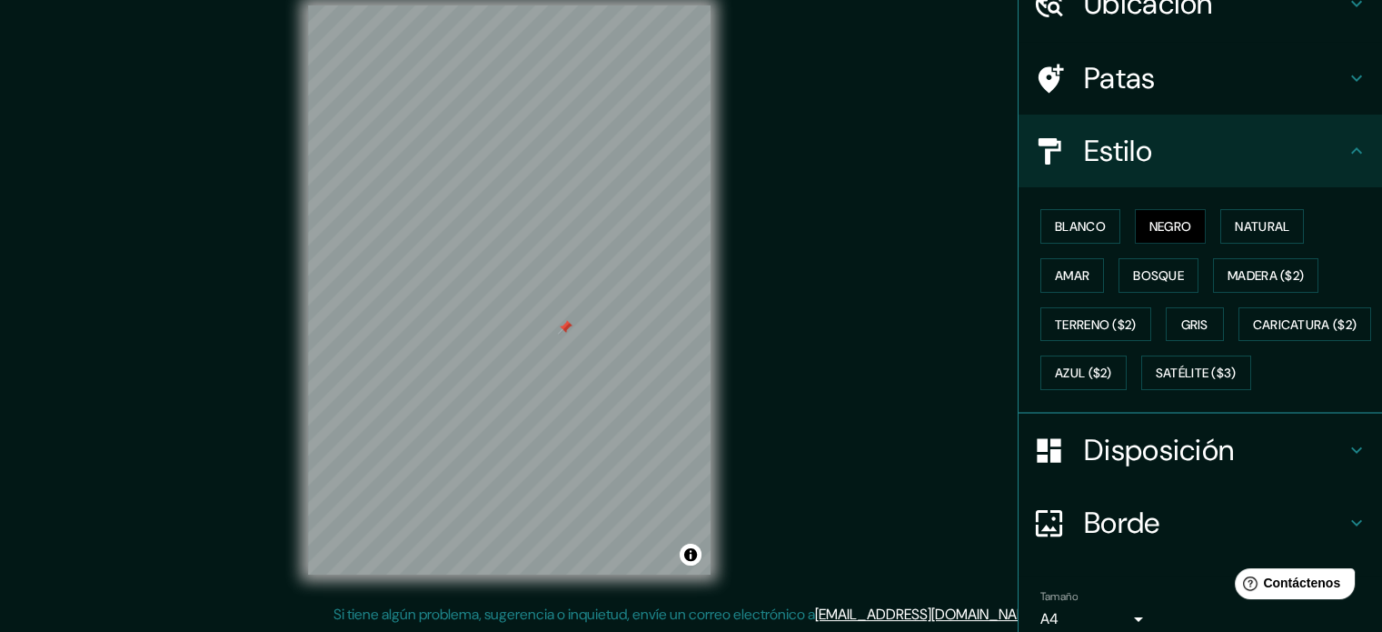
drag, startPoint x: 1138, startPoint y: 225, endPoint x: 1146, endPoint y: 206, distance: 20.8
click at [1146, 206] on div "Blanco Negro Natural [PERSON_NAME] ($2) Terreno ($2) Gris Caricatura ($2) Azul …" at bounding box center [1207, 299] width 349 height 195
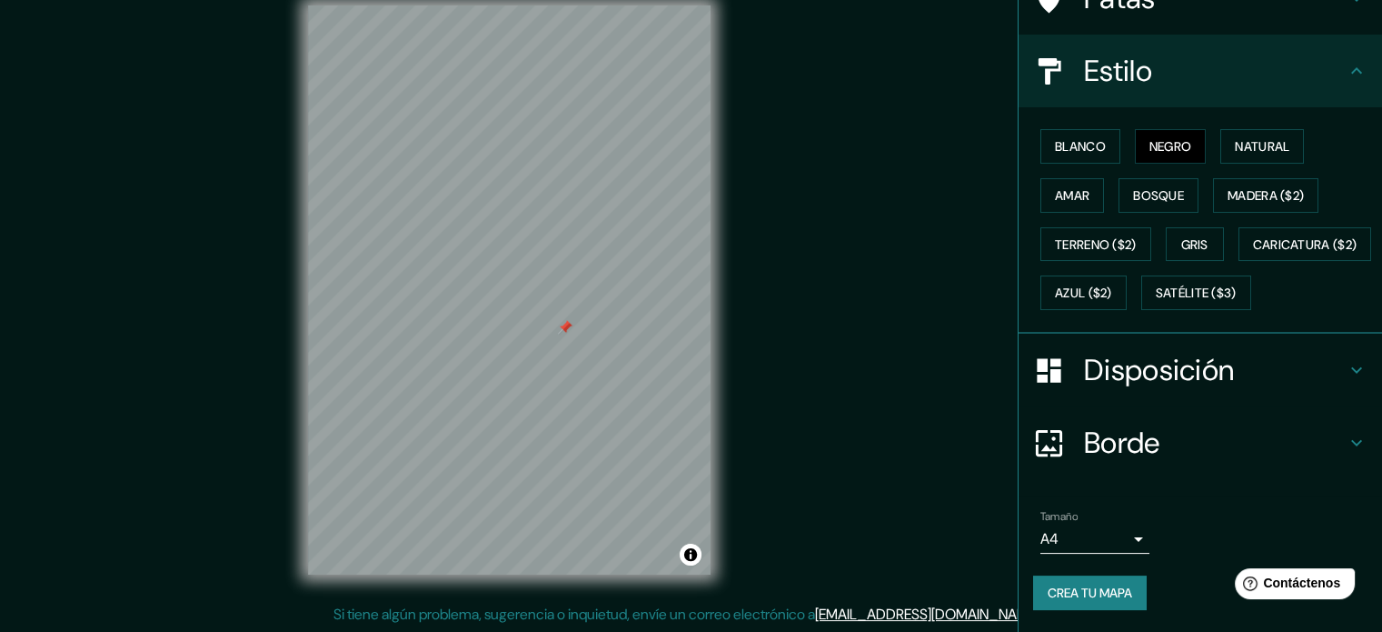
scroll to position [214, 0]
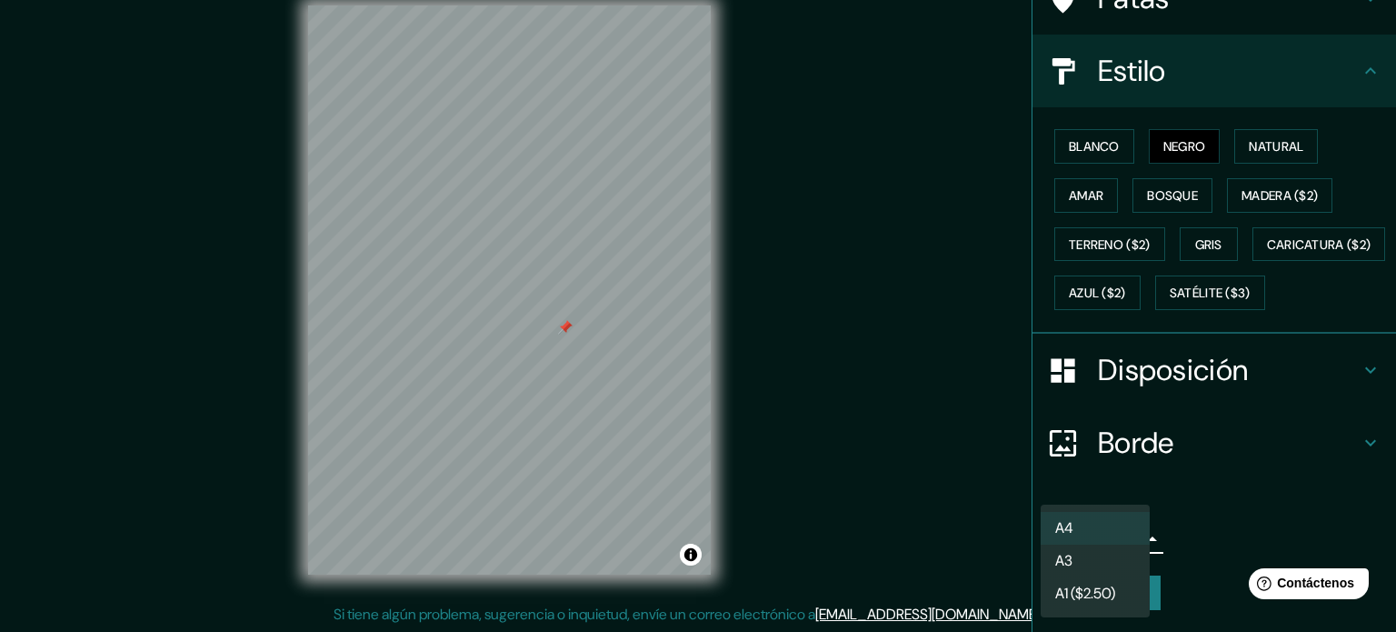
click at [1115, 544] on body "Mappin Ubicación [GEOGRAPHIC_DATA], [GEOGRAPHIC_DATA], [GEOGRAPHIC_DATA] Patas …" at bounding box center [698, 292] width 1396 height 632
click at [1107, 563] on li "A3" at bounding box center [1095, 562] width 109 height 34
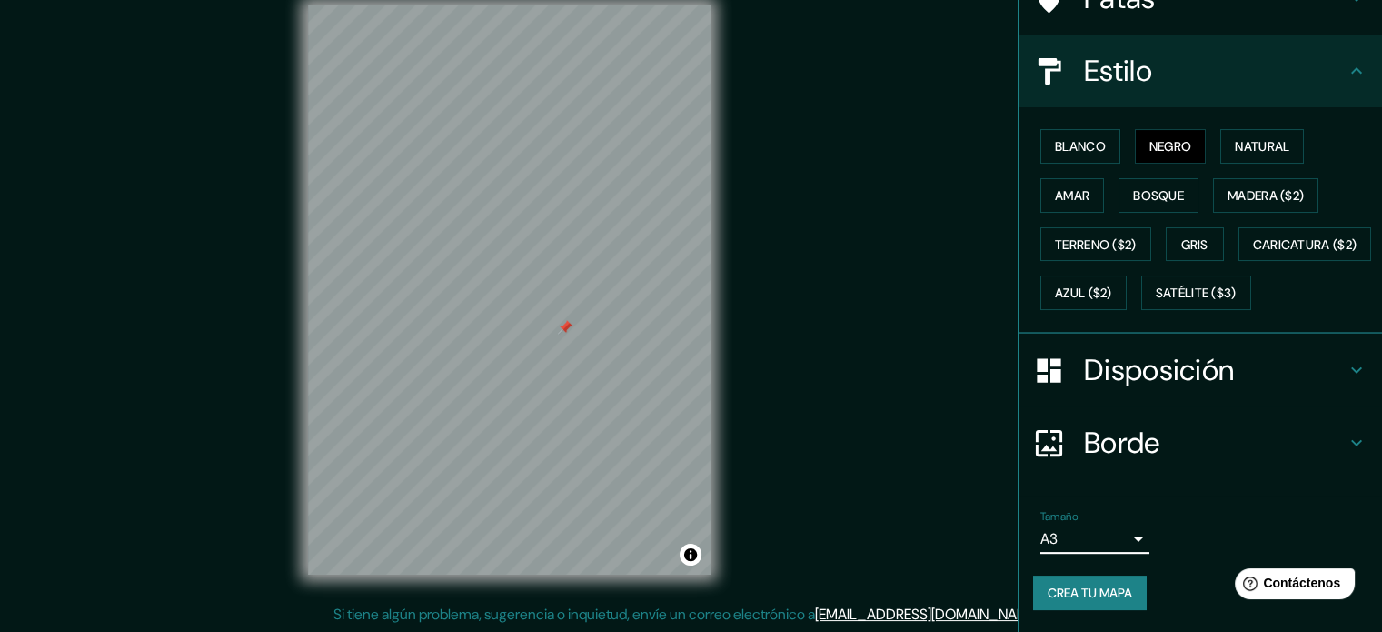
click at [1112, 593] on font "Crea tu mapa" at bounding box center [1090, 592] width 85 height 16
click at [1089, 595] on div "Crea tu mapa" at bounding box center [1200, 592] width 334 height 35
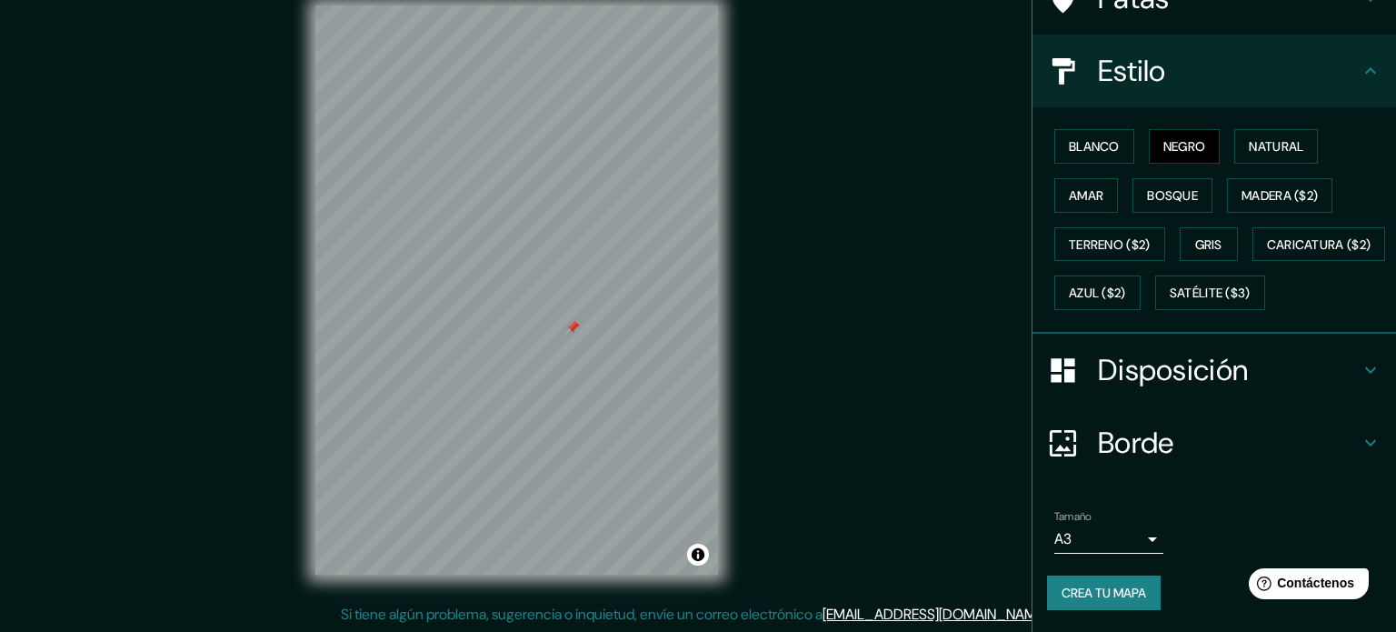
click at [1127, 548] on body "Mappin Ubicación [GEOGRAPHIC_DATA], [GEOGRAPHIC_DATA], [GEOGRAPHIC_DATA] Patas …" at bounding box center [698, 292] width 1396 height 632
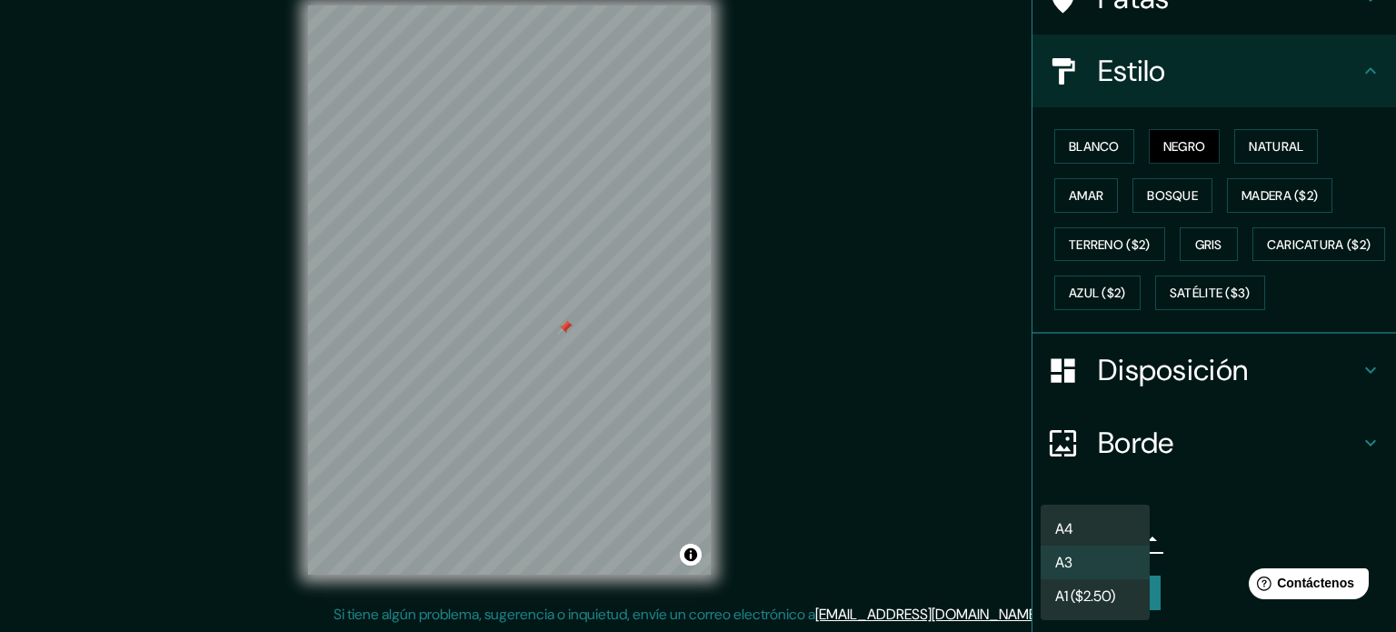
click at [1182, 536] on div at bounding box center [698, 316] width 1396 height 632
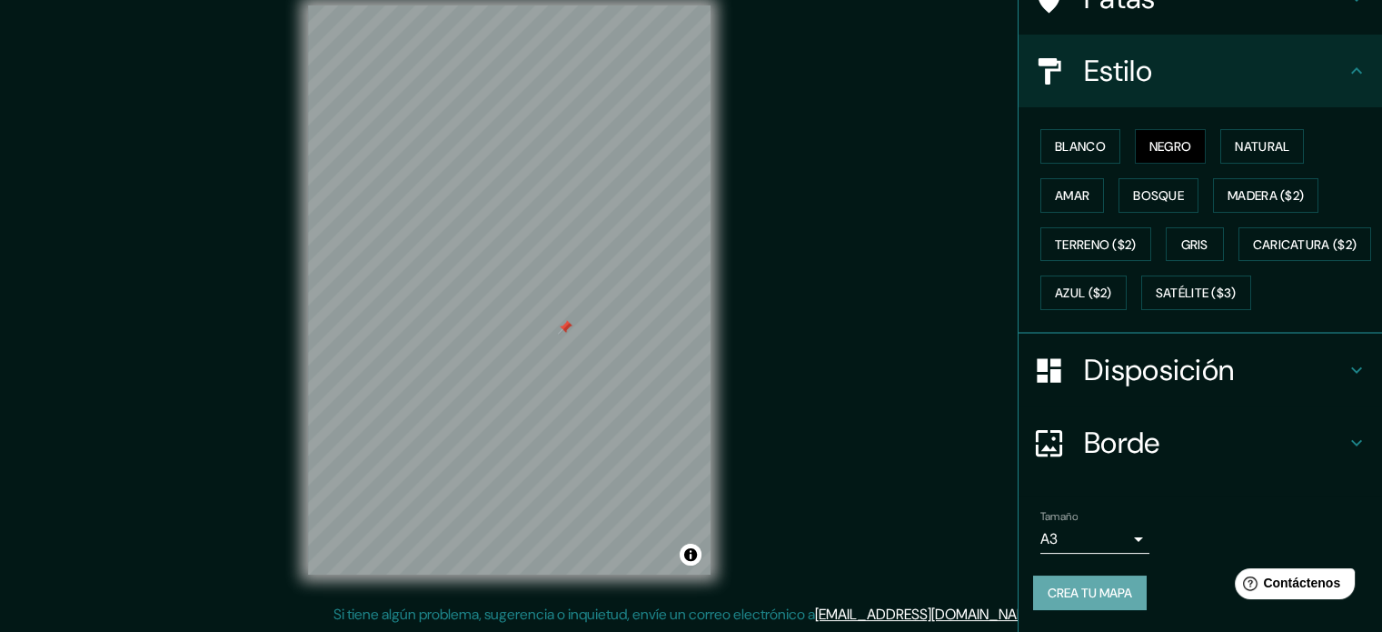
click at [1102, 585] on font "Crea tu mapa" at bounding box center [1090, 592] width 85 height 16
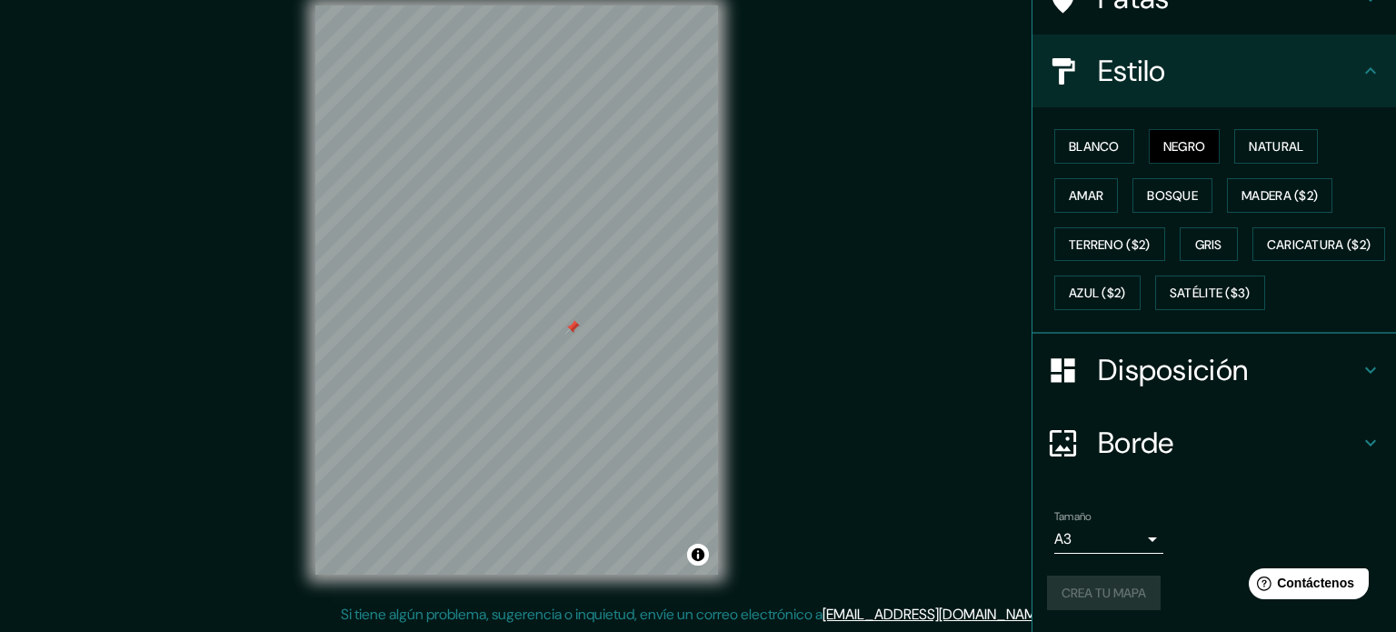
click at [1103, 534] on body "Mappin Ubicación [GEOGRAPHIC_DATA], [GEOGRAPHIC_DATA], [GEOGRAPHIC_DATA] Patas …" at bounding box center [698, 292] width 1396 height 632
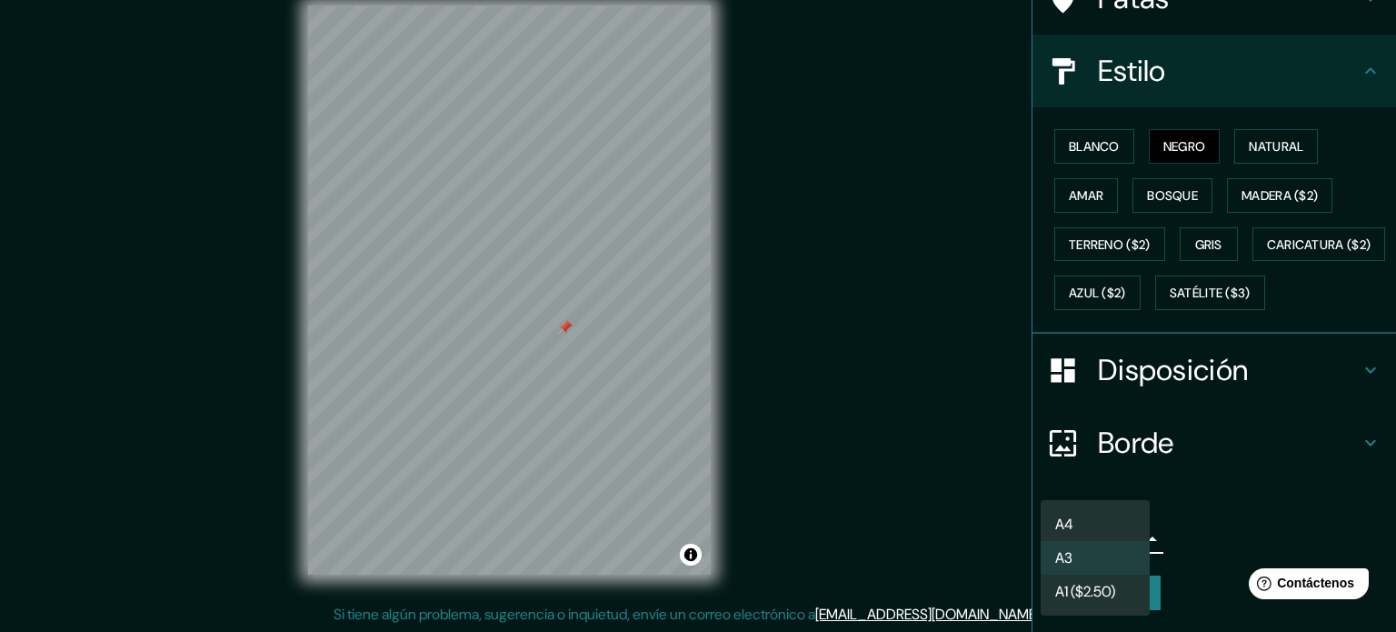
click at [1087, 524] on li "A4" at bounding box center [1095, 524] width 109 height 34
type input "single"
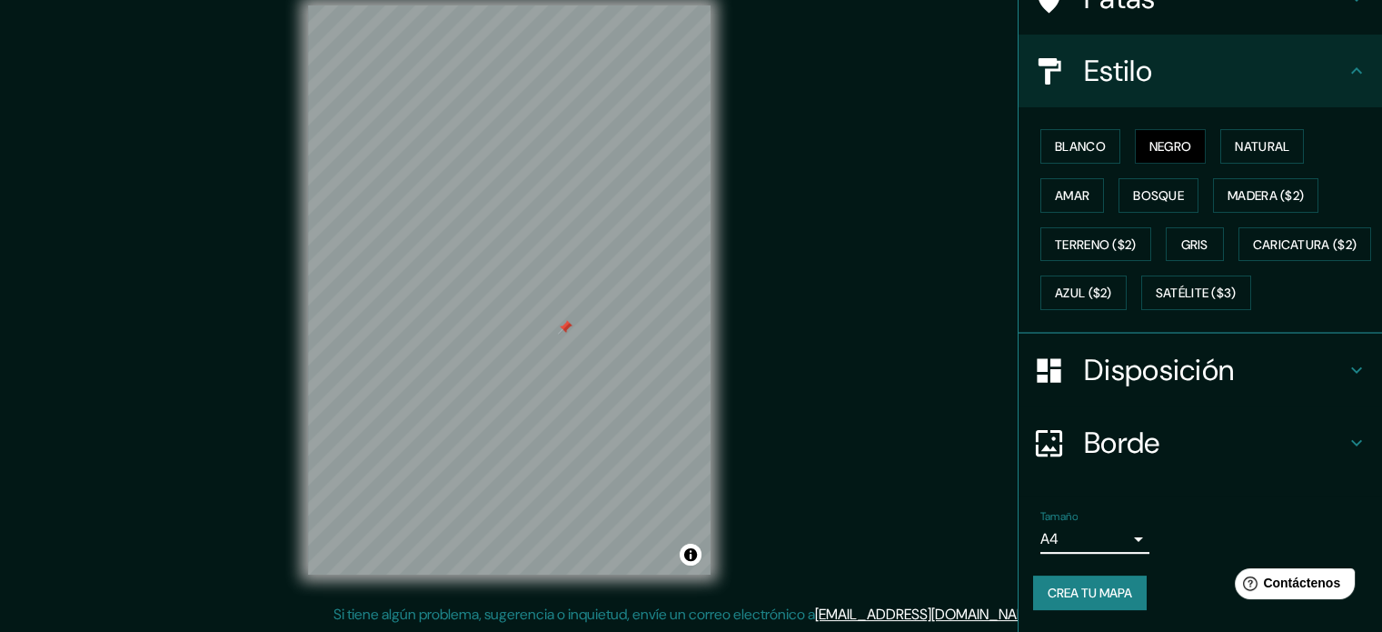
click at [1078, 587] on font "Crea tu mapa" at bounding box center [1090, 592] width 85 height 16
click at [972, 494] on div "Mappin Ubicación [GEOGRAPHIC_DATA], [GEOGRAPHIC_DATA], [GEOGRAPHIC_DATA] Patas …" at bounding box center [691, 304] width 1382 height 656
click at [1100, 450] on font "Borde" at bounding box center [1122, 443] width 76 height 38
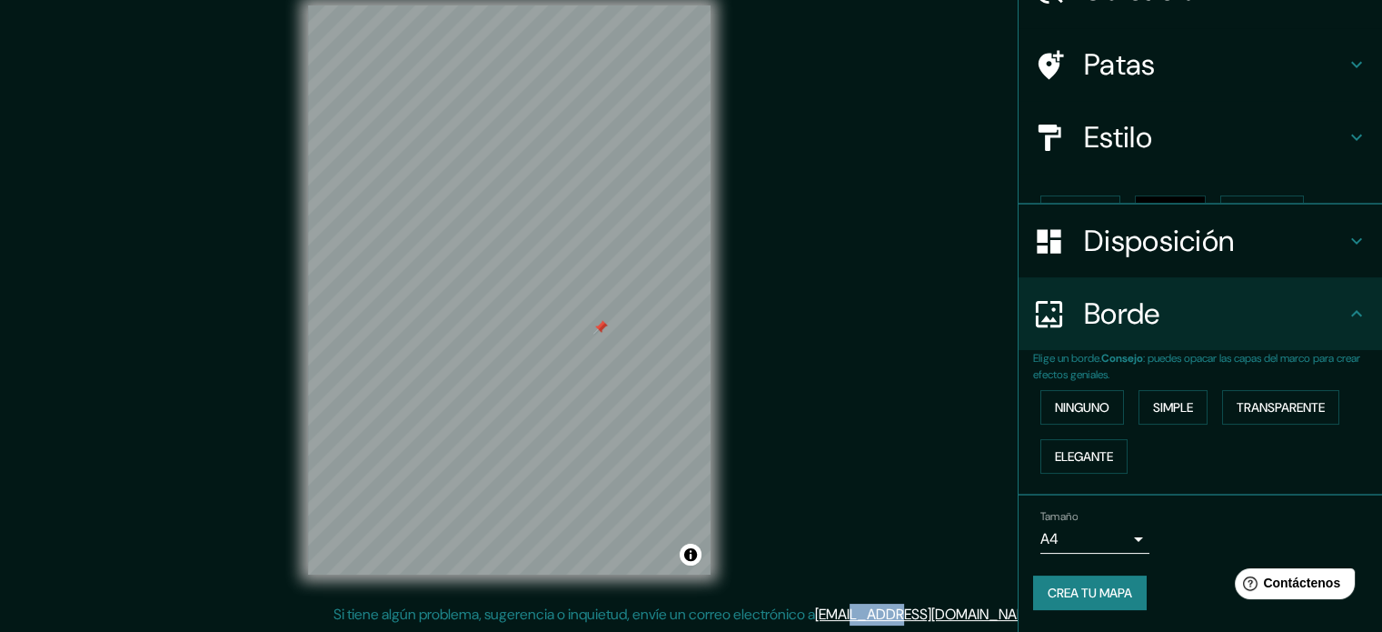
scroll to position [73, 0]
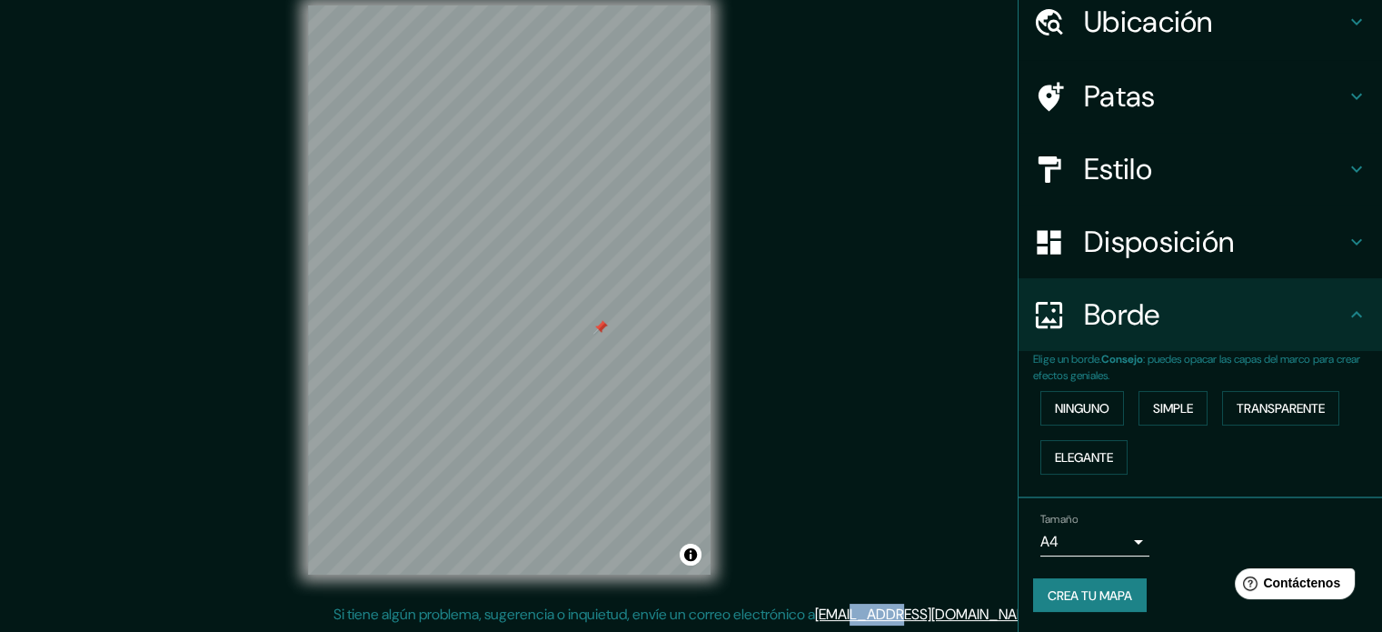
click at [1144, 236] on font "Disposición" at bounding box center [1159, 242] width 150 height 38
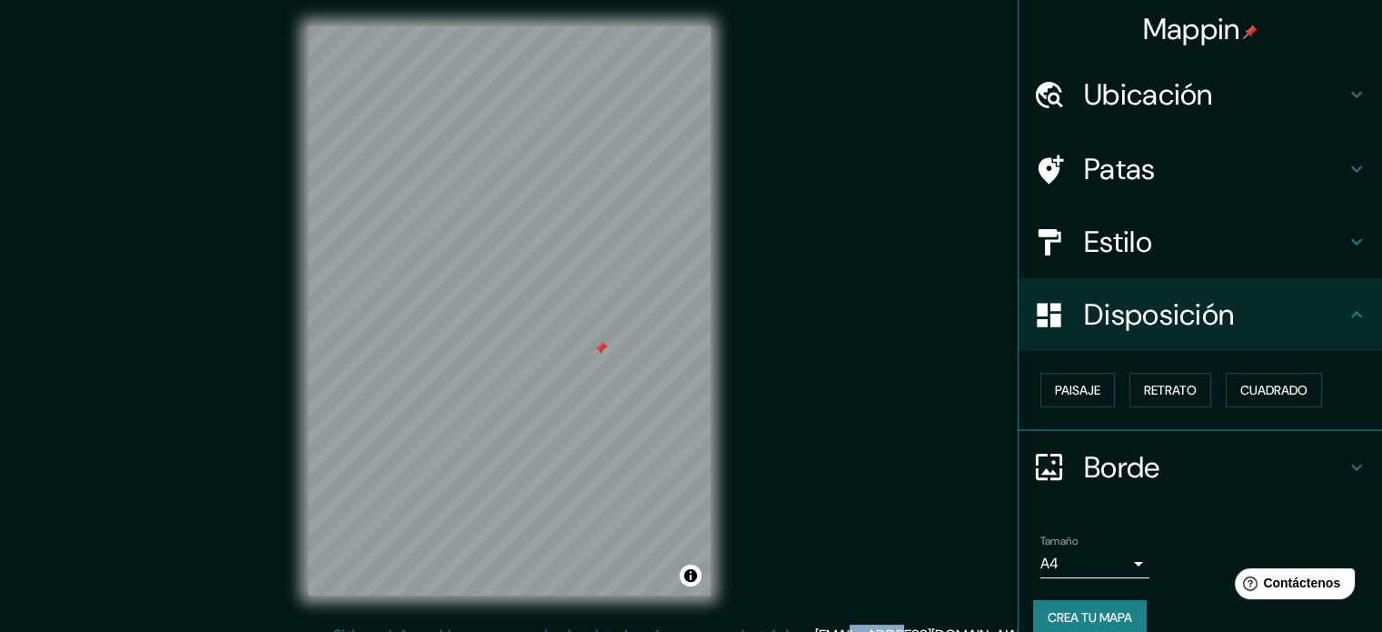
scroll to position [0, 0]
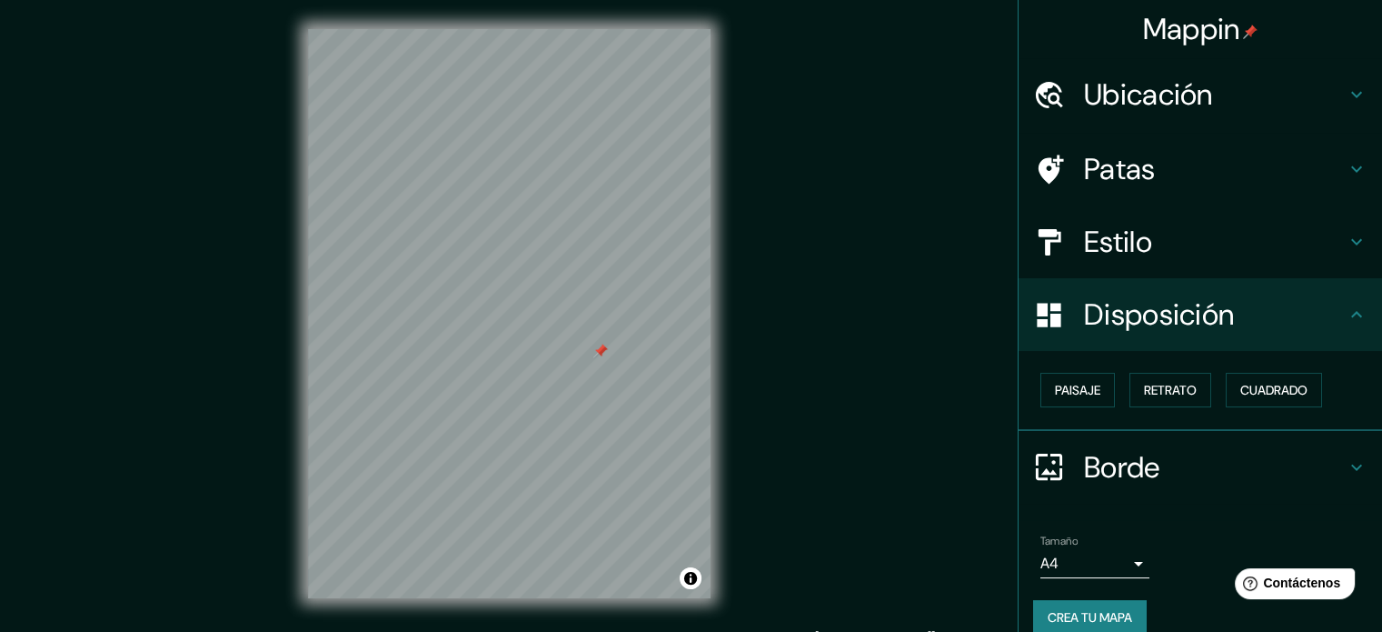
click at [923, 158] on div "Mappin Ubicación [GEOGRAPHIC_DATA], [GEOGRAPHIC_DATA], [GEOGRAPHIC_DATA] Patas …" at bounding box center [691, 328] width 1382 height 656
